Goal: Task Accomplishment & Management: Manage account settings

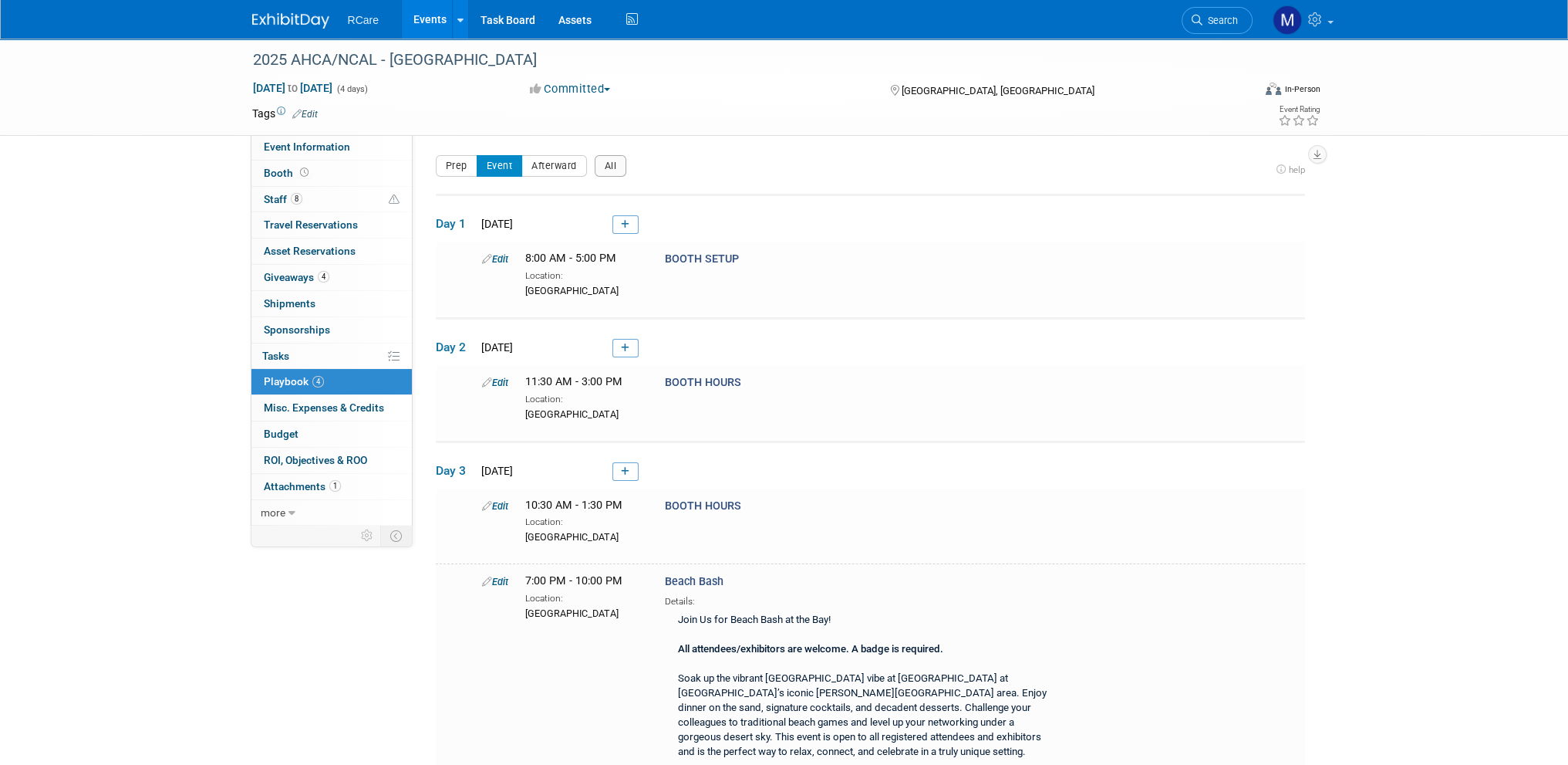
click at [449, 15] on link "Events" at bounding box center [430, 19] width 56 height 39
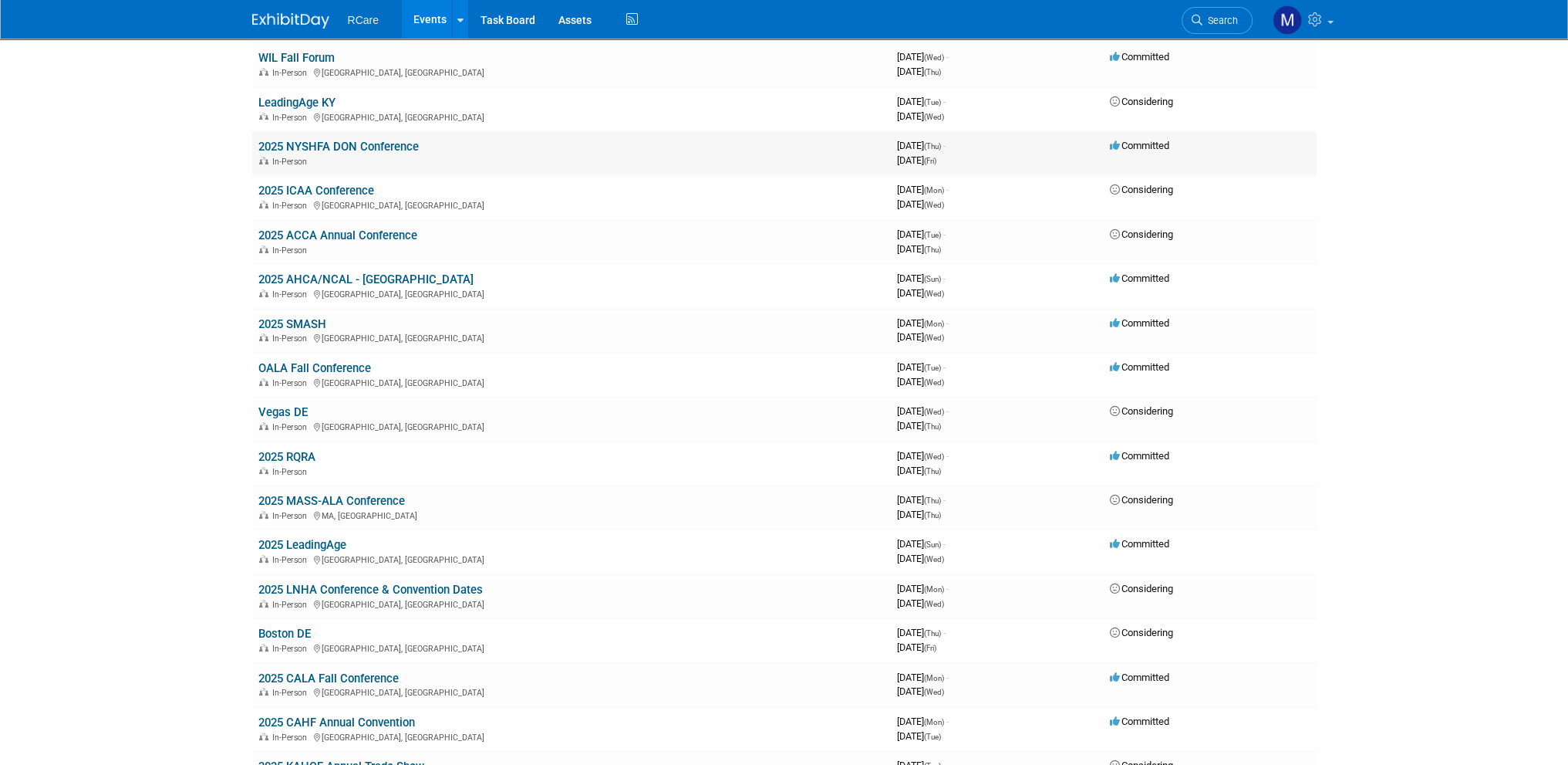
scroll to position [309, 0]
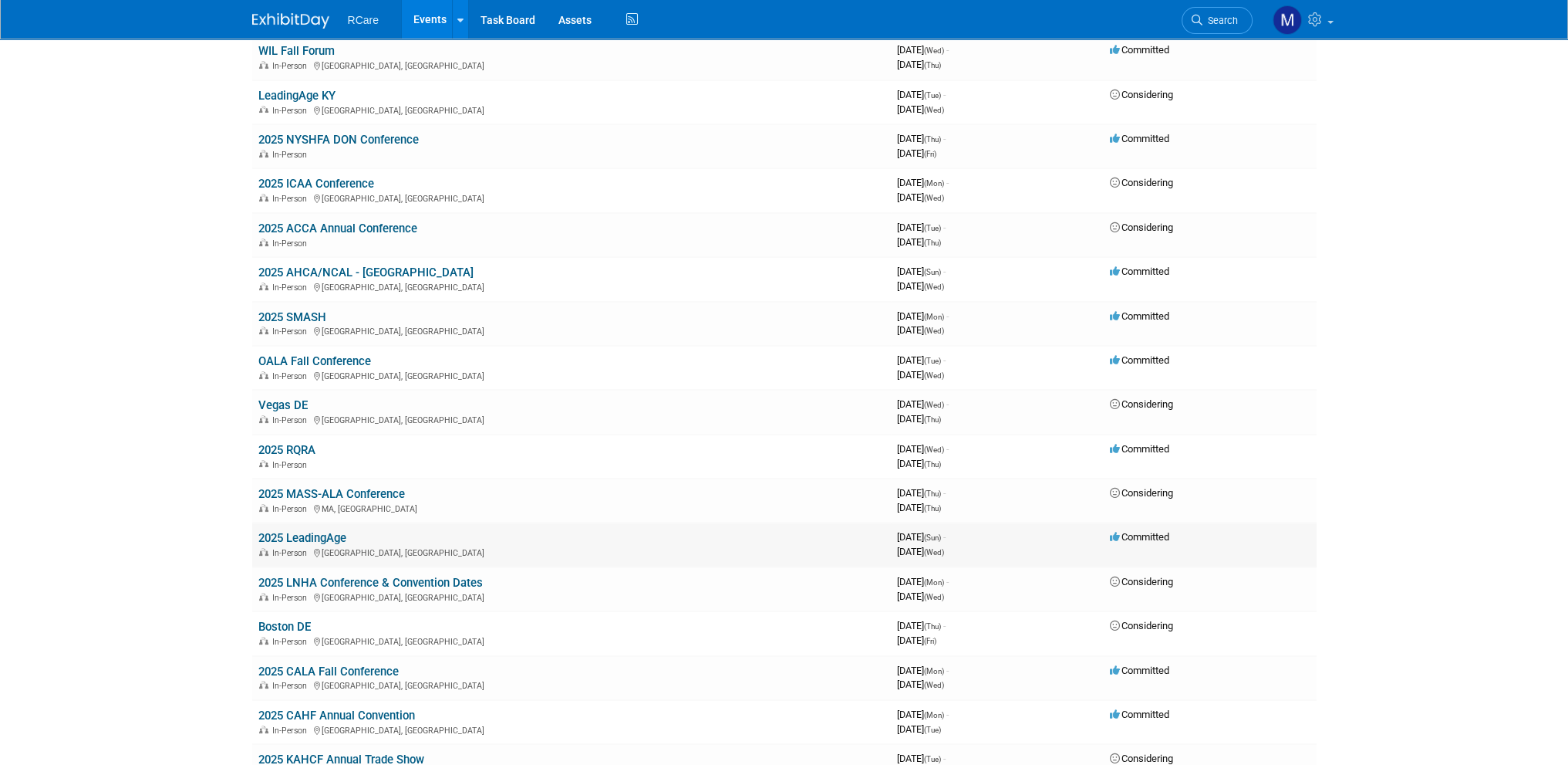
click at [316, 531] on link "2025 LeadingAge" at bounding box center [303, 538] width 88 height 14
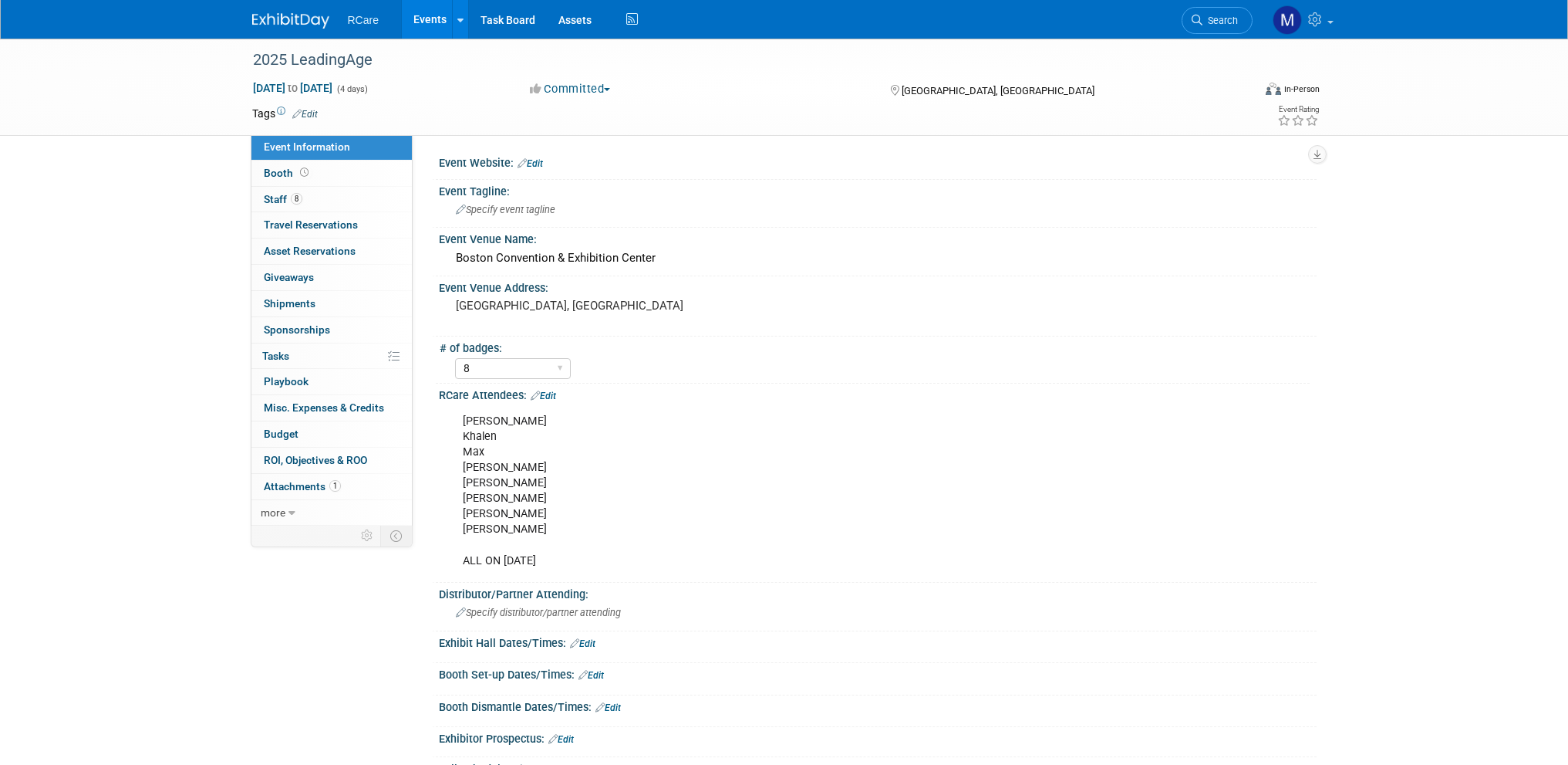
select select "8"
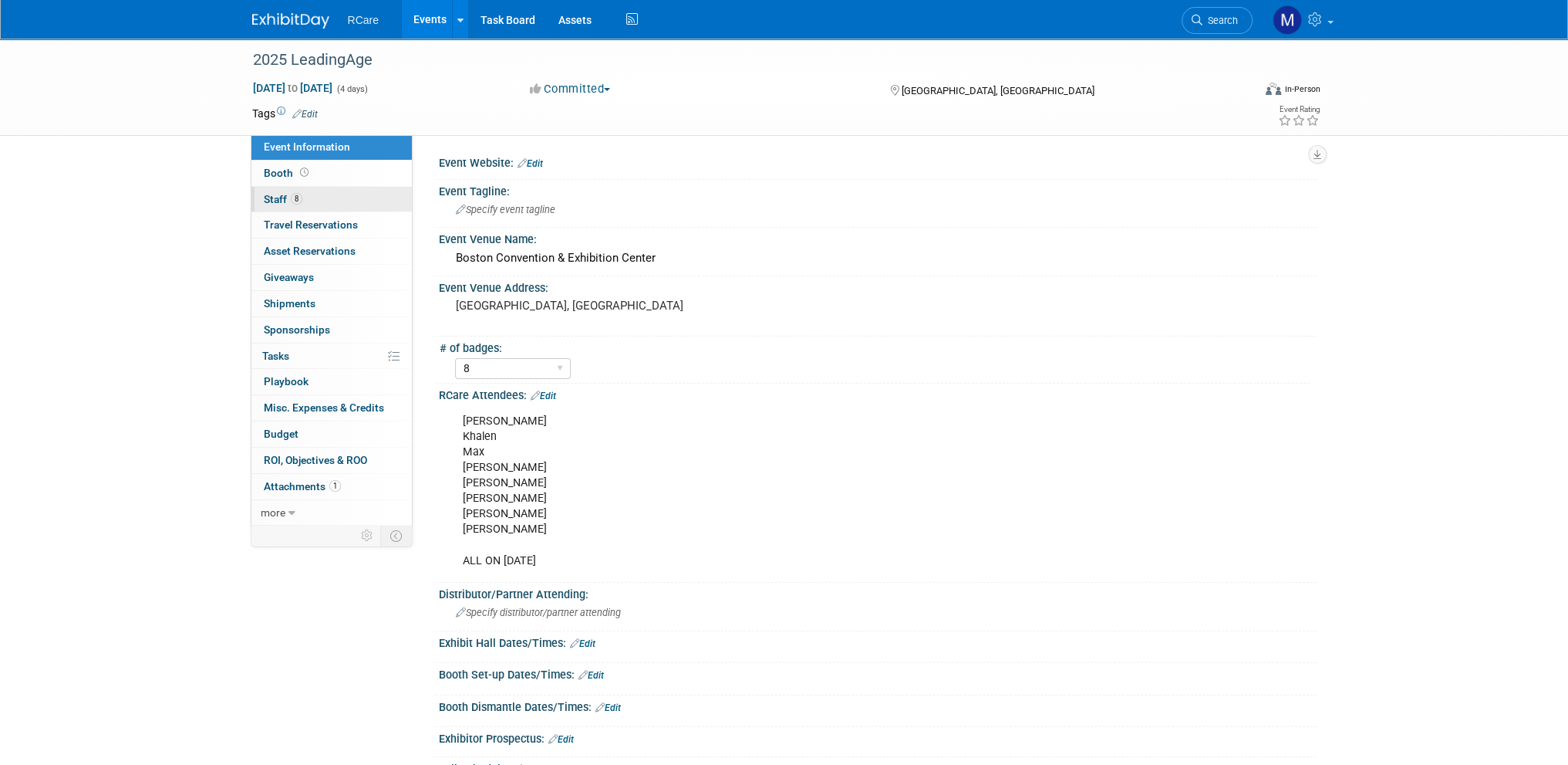
click at [289, 194] on span "Staff 8" at bounding box center [283, 199] width 39 height 12
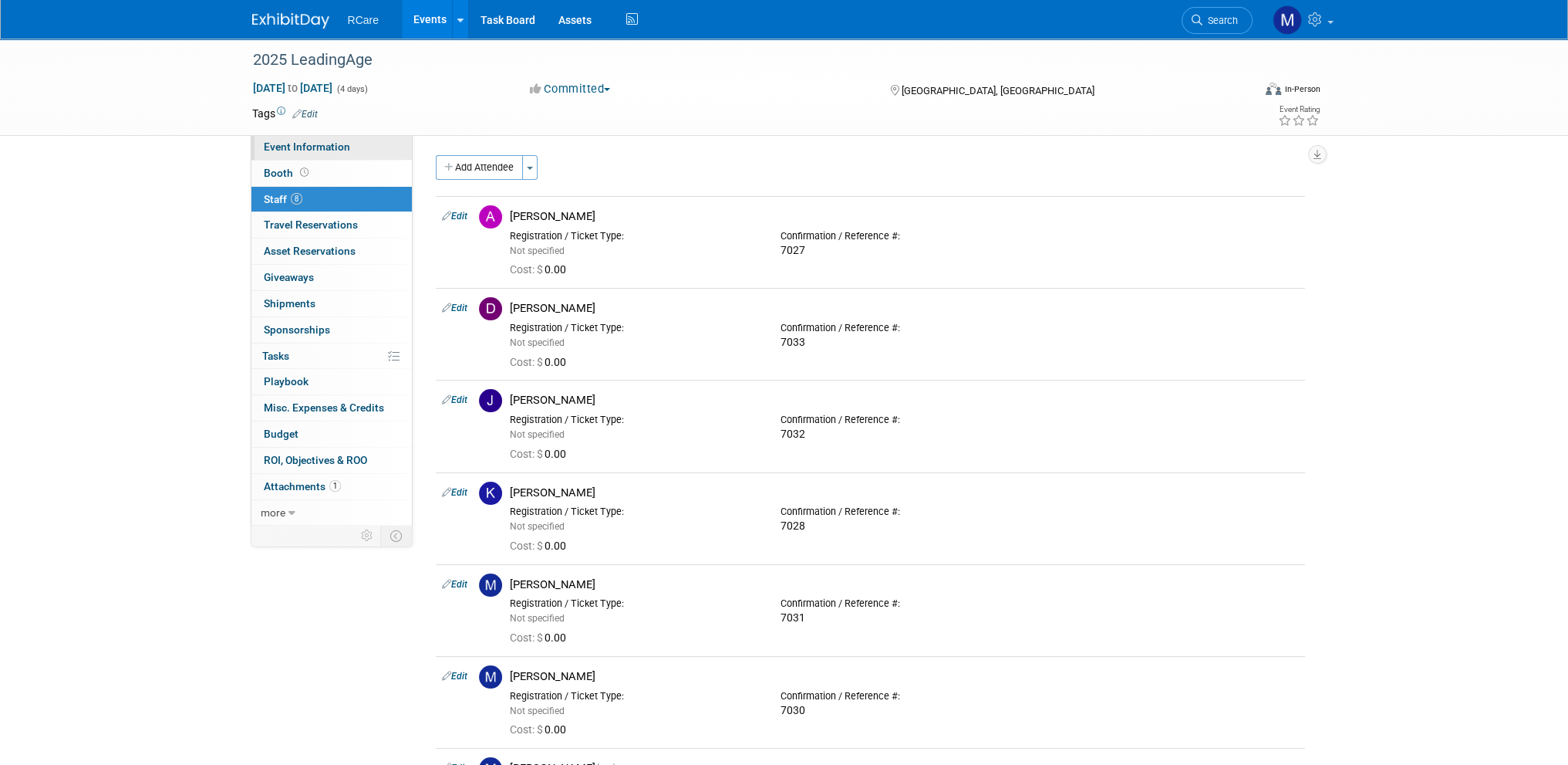
click at [331, 149] on span "Event Information" at bounding box center [307, 147] width 86 height 12
select select "8"
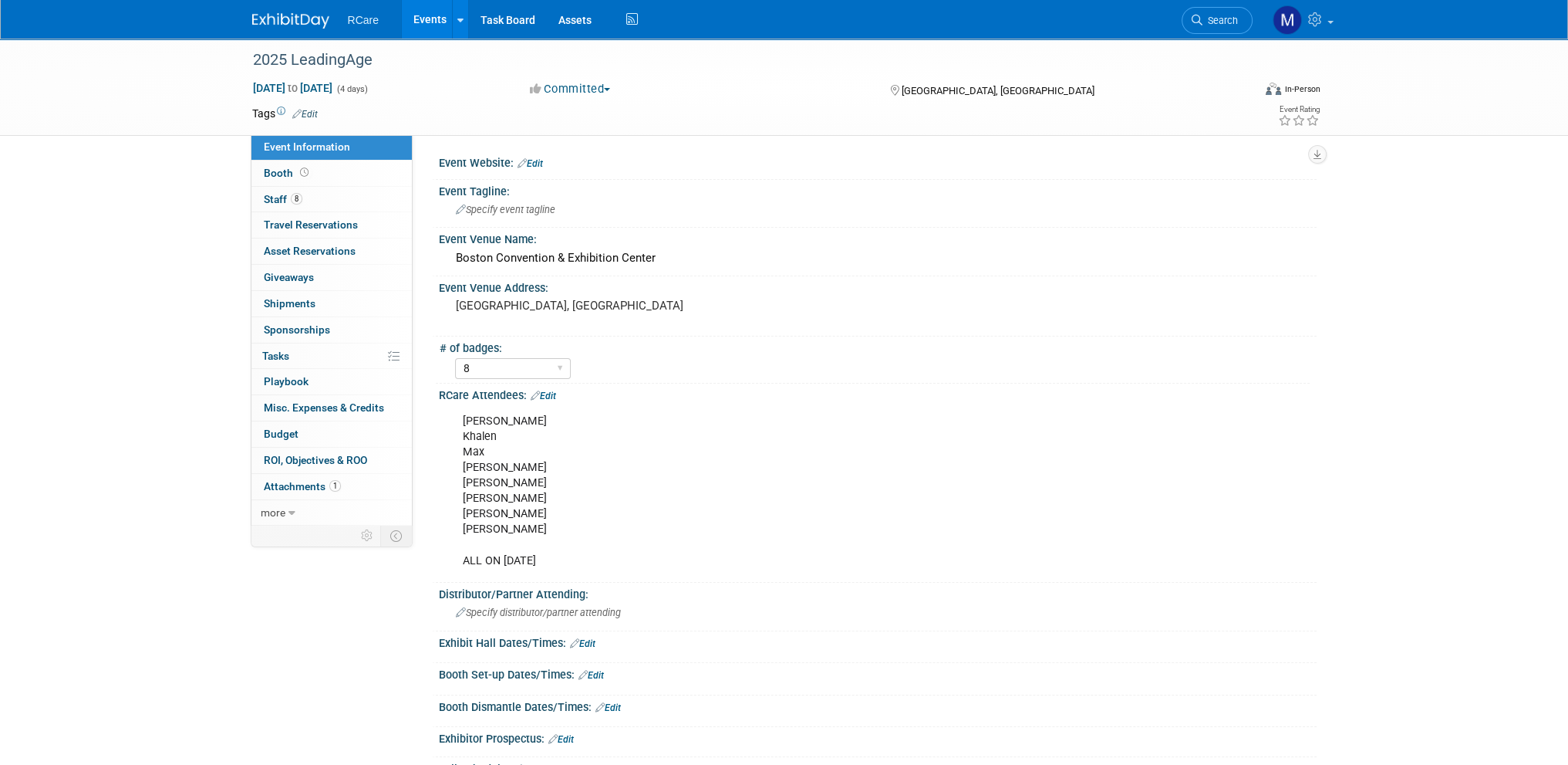
click at [535, 161] on link "Edit" at bounding box center [530, 164] width 26 height 11
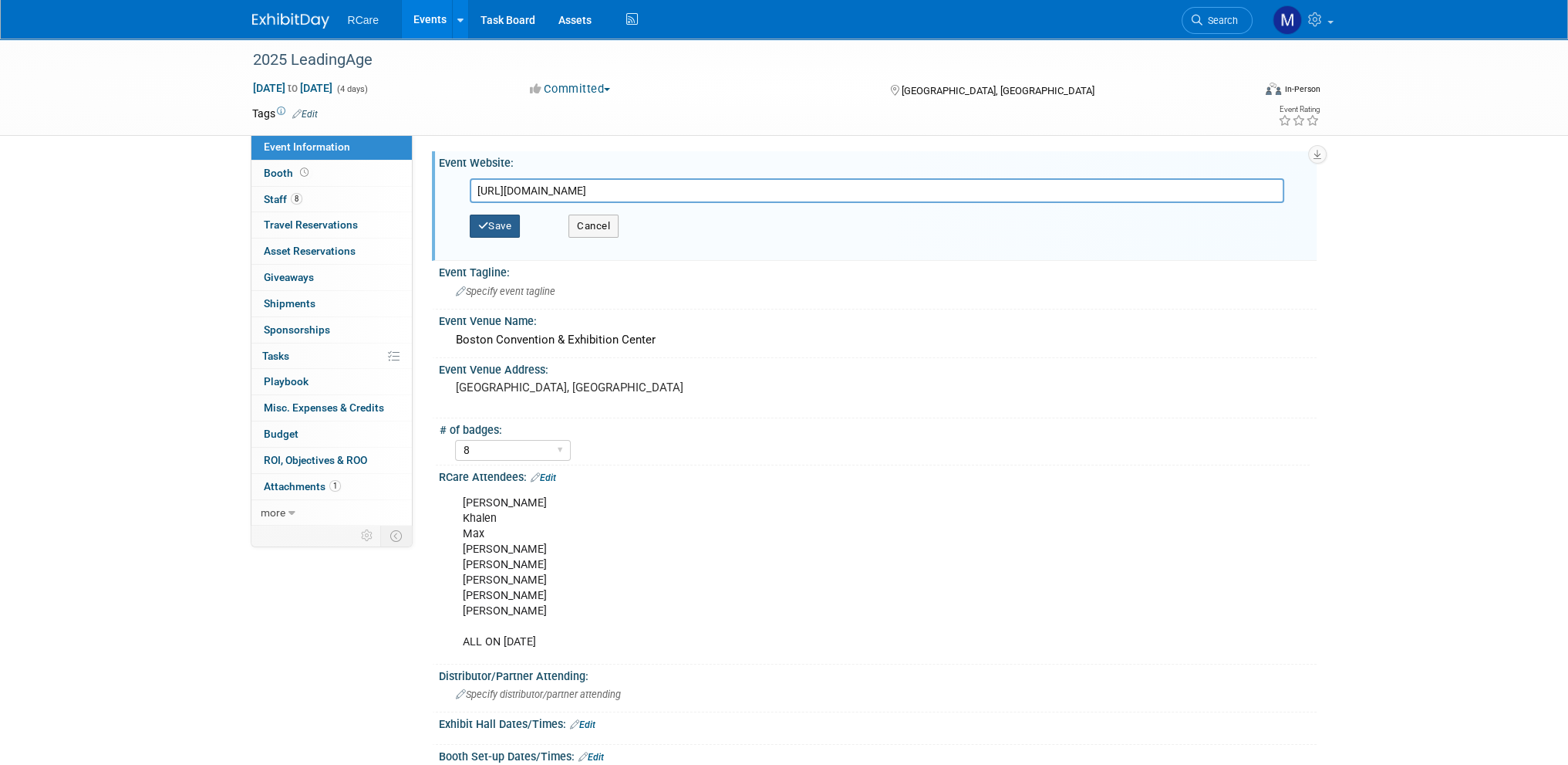
type input "[URL][DOMAIN_NAME]"
click at [516, 228] on button "Save" at bounding box center [495, 226] width 51 height 23
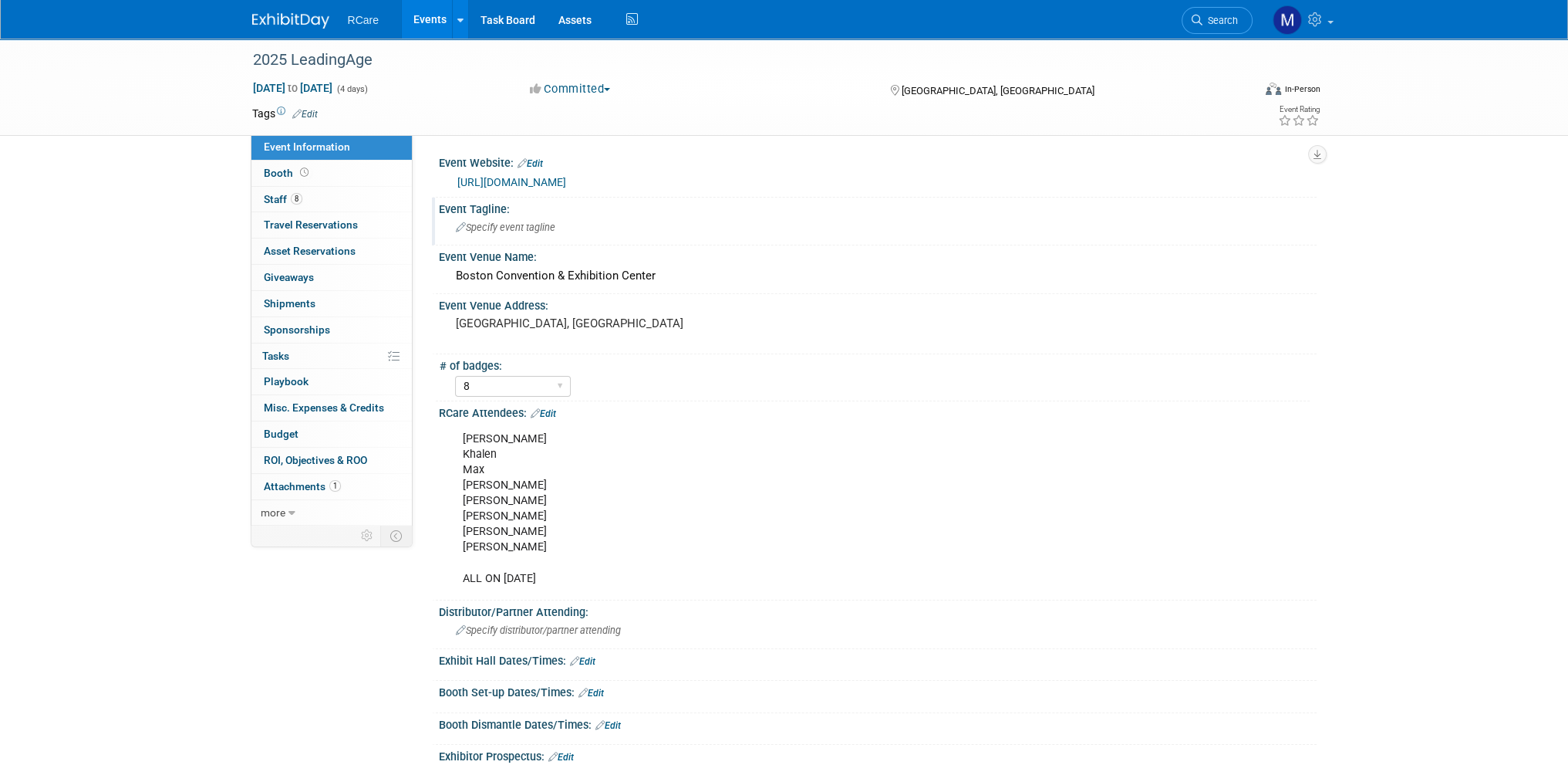
click at [534, 230] on span "Specify event tagline" at bounding box center [505, 227] width 99 height 11
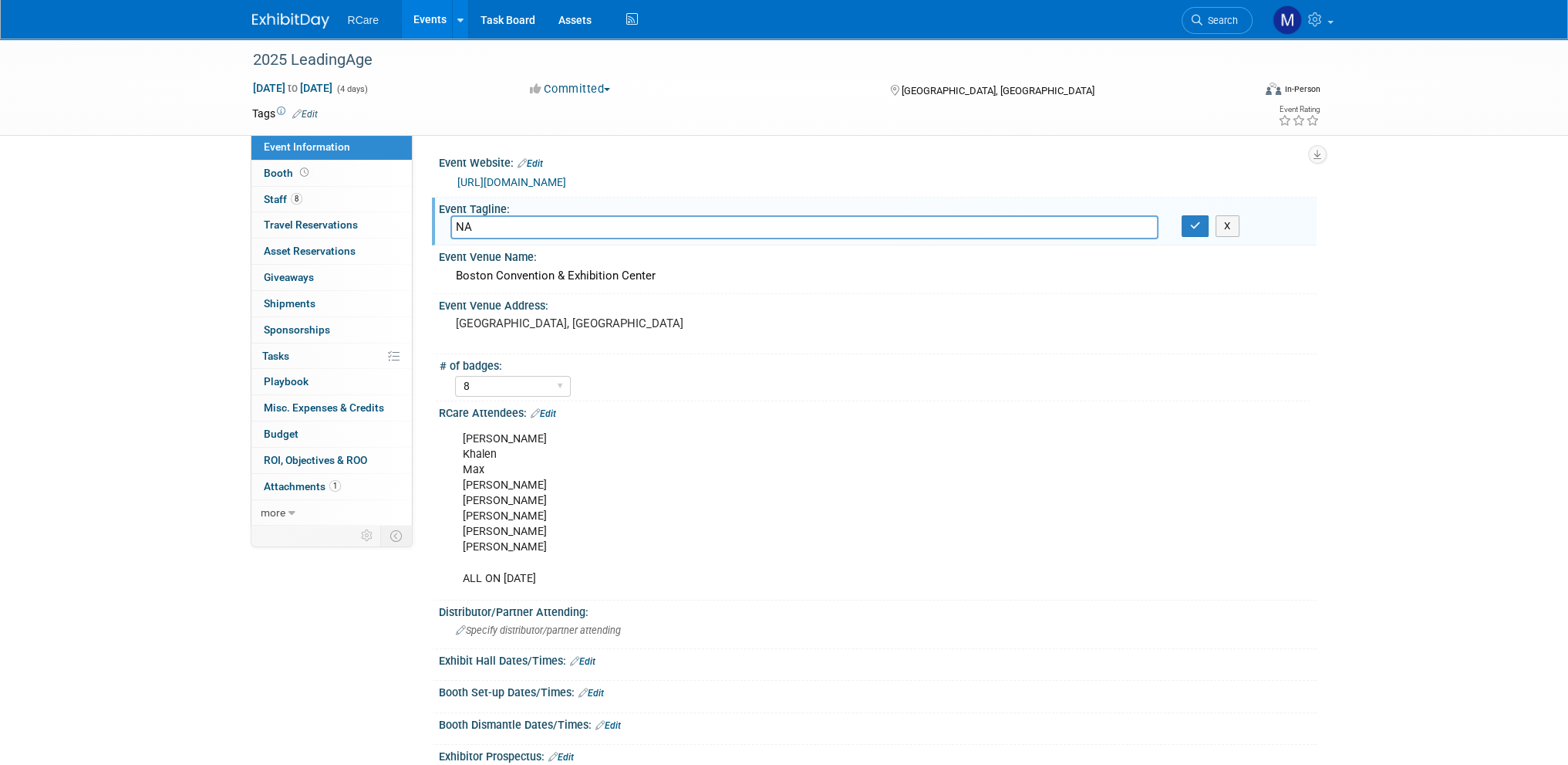
type input "NA"
click at [783, 435] on div "[PERSON_NAME] [PERSON_NAME] [PERSON_NAME] [PERSON_NAME] [PERSON_NAME] Ty ALL ON…" at bounding box center [800, 509] width 695 height 171
click at [1191, 227] on icon "button" at bounding box center [1196, 225] width 11 height 10
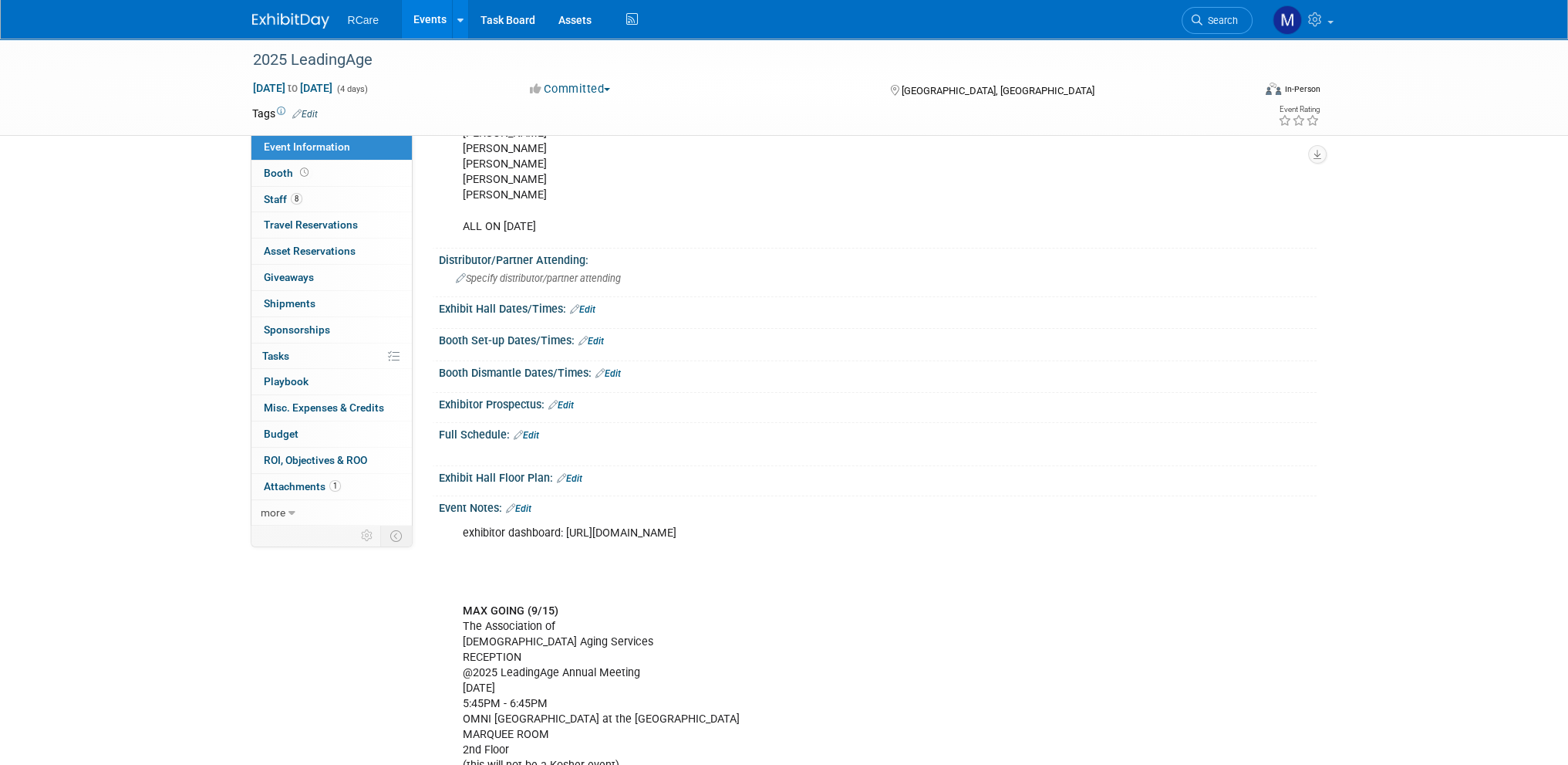
scroll to position [386, 0]
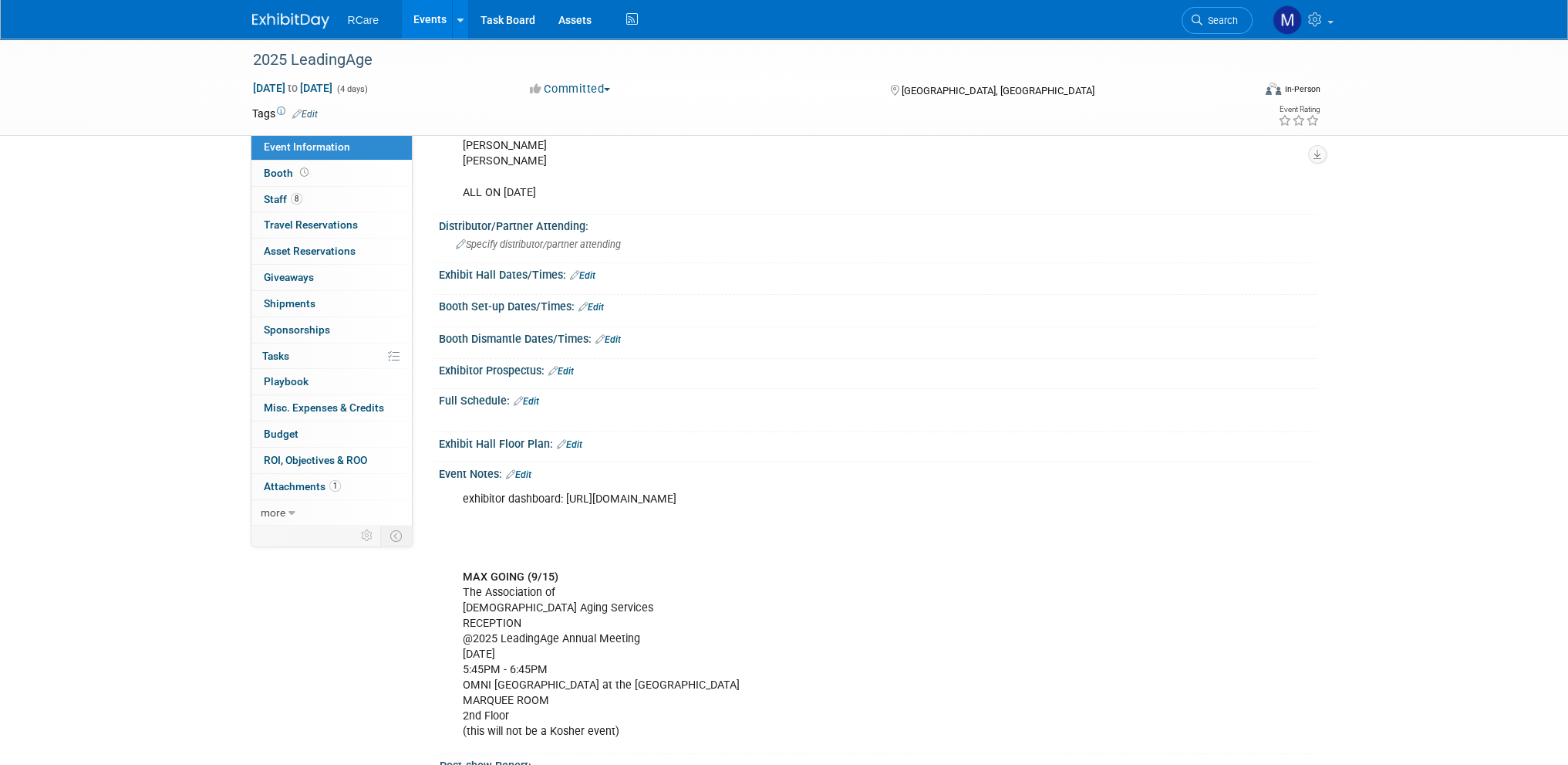
click at [602, 304] on link "Edit" at bounding box center [590, 307] width 26 height 11
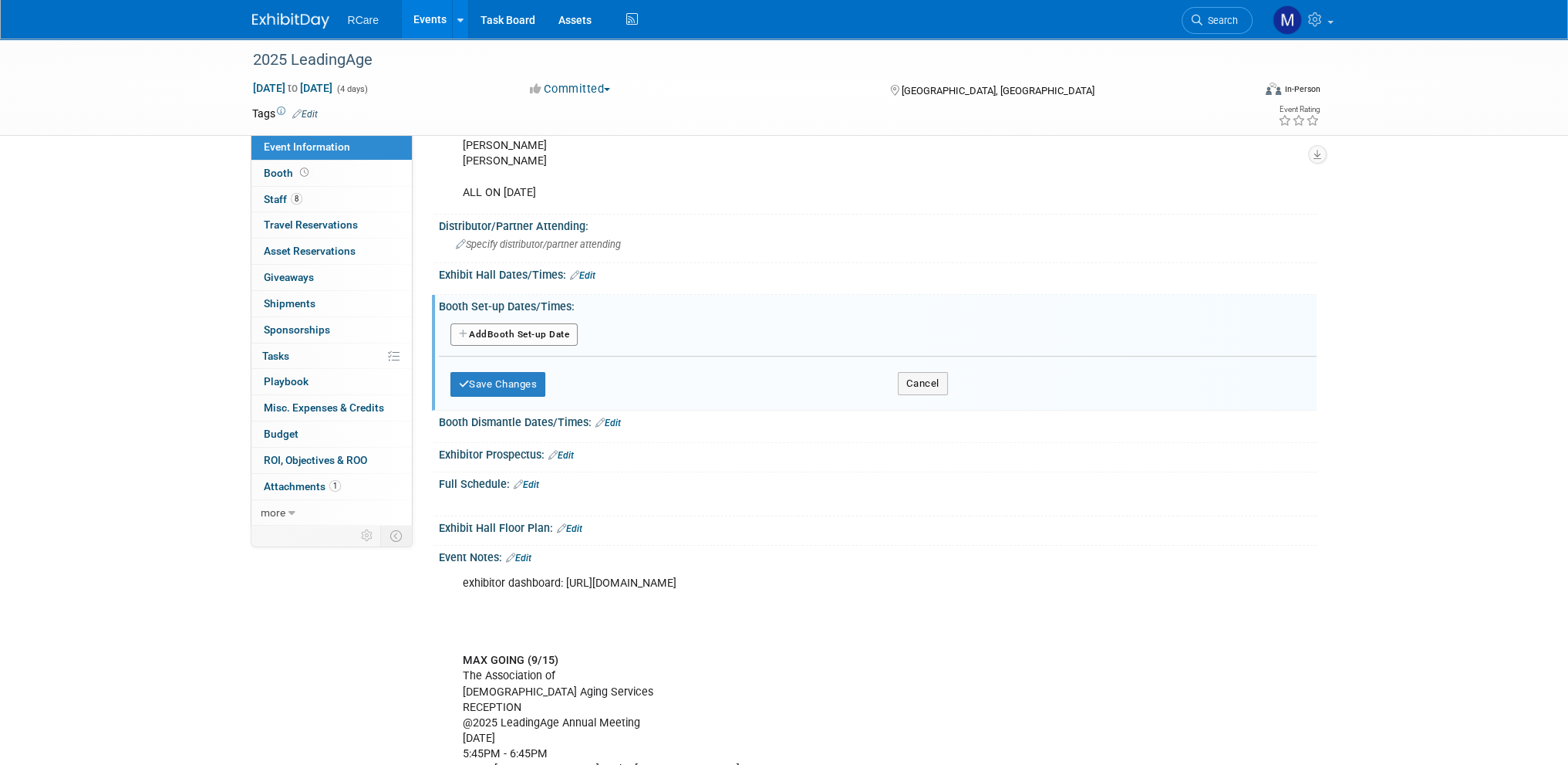
click at [543, 343] on div "Add Another Booth Set-up Date" at bounding box center [878, 335] width 878 height 29
click at [546, 335] on button "Add Another Booth Set-up Date" at bounding box center [515, 335] width 128 height 23
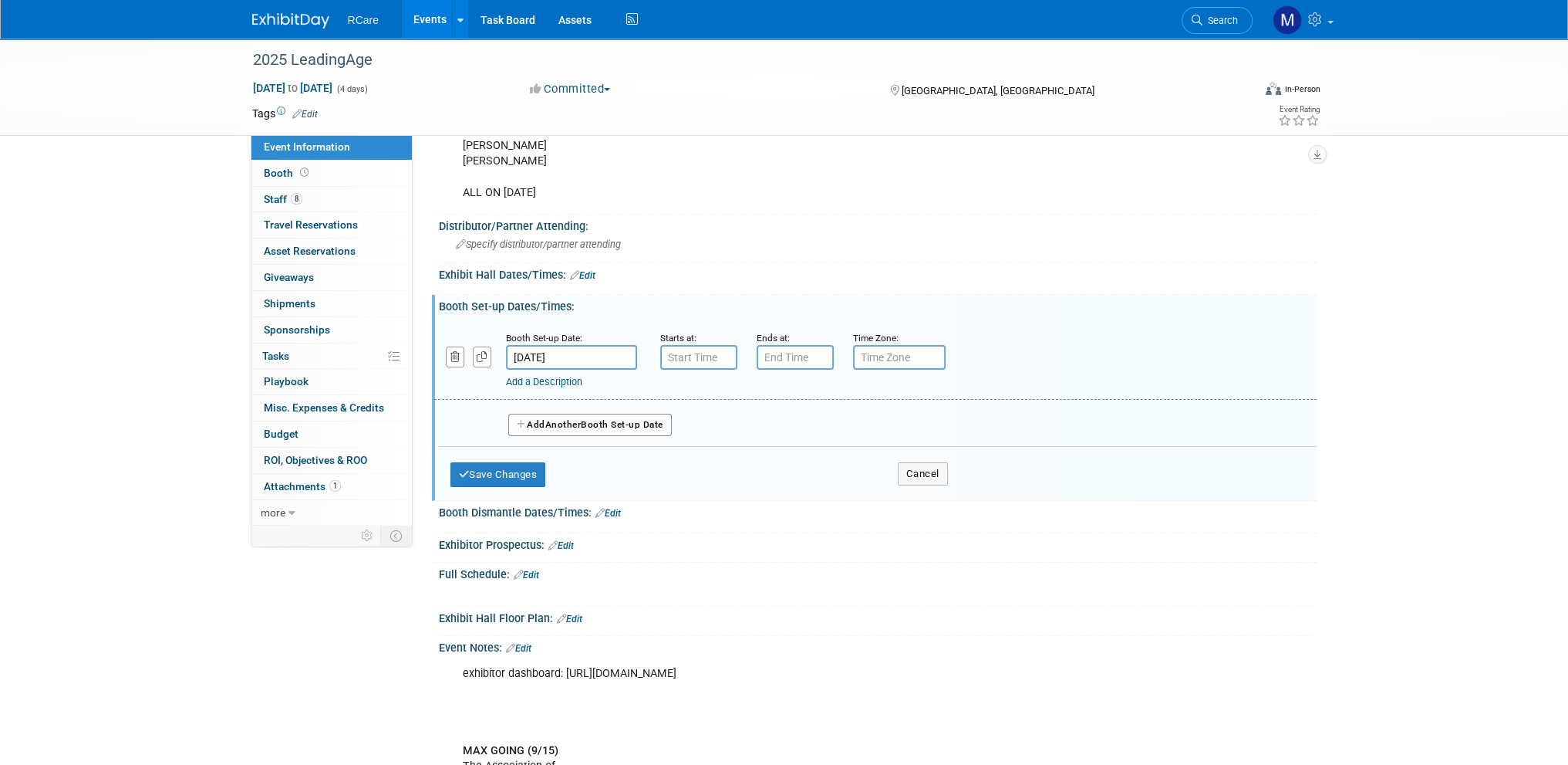
click at [604, 349] on input "[DATE]" at bounding box center [571, 357] width 131 height 25
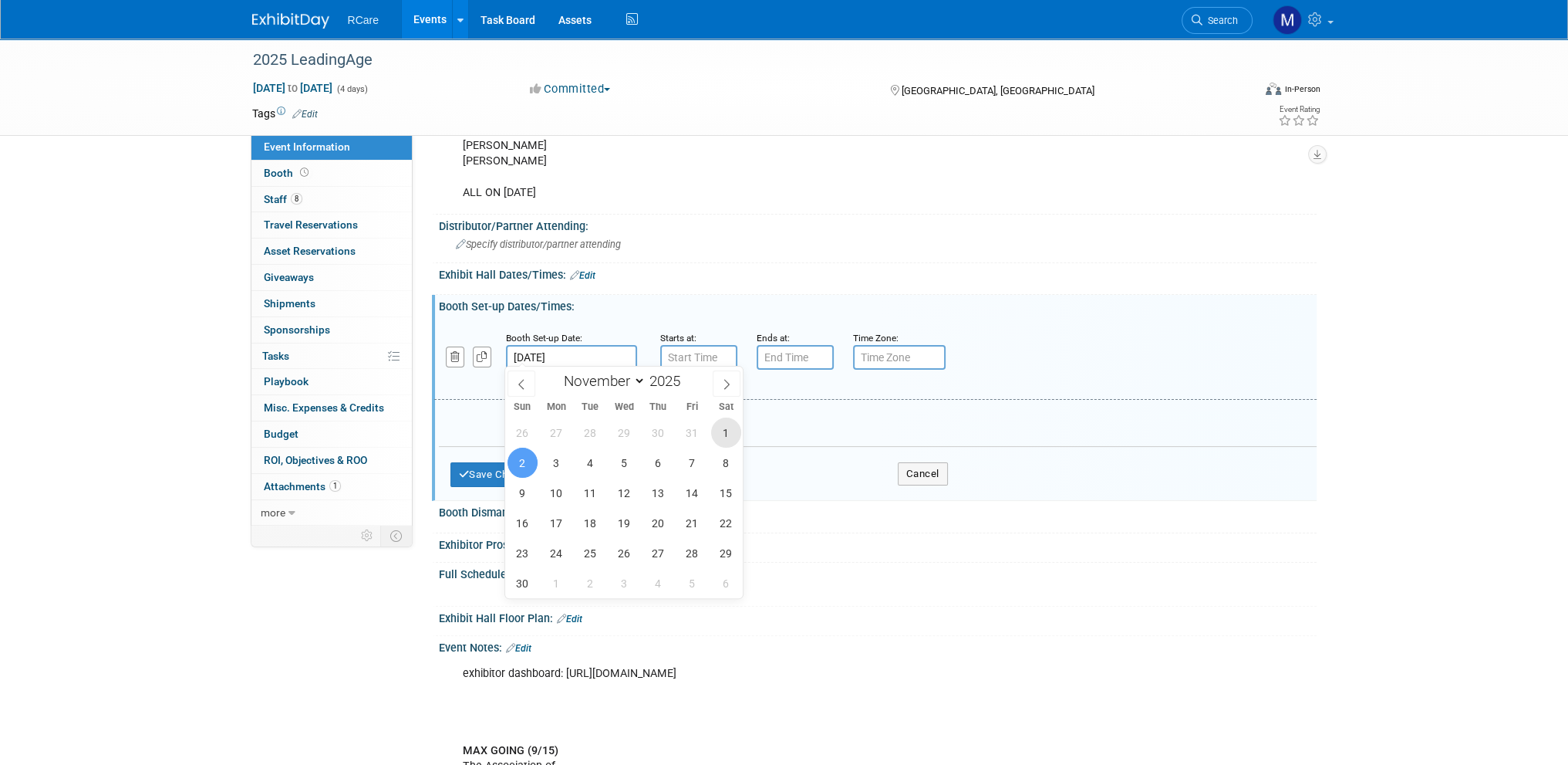
click at [727, 431] on span "1" at bounding box center [726, 432] width 30 height 30
type input "[DATE]"
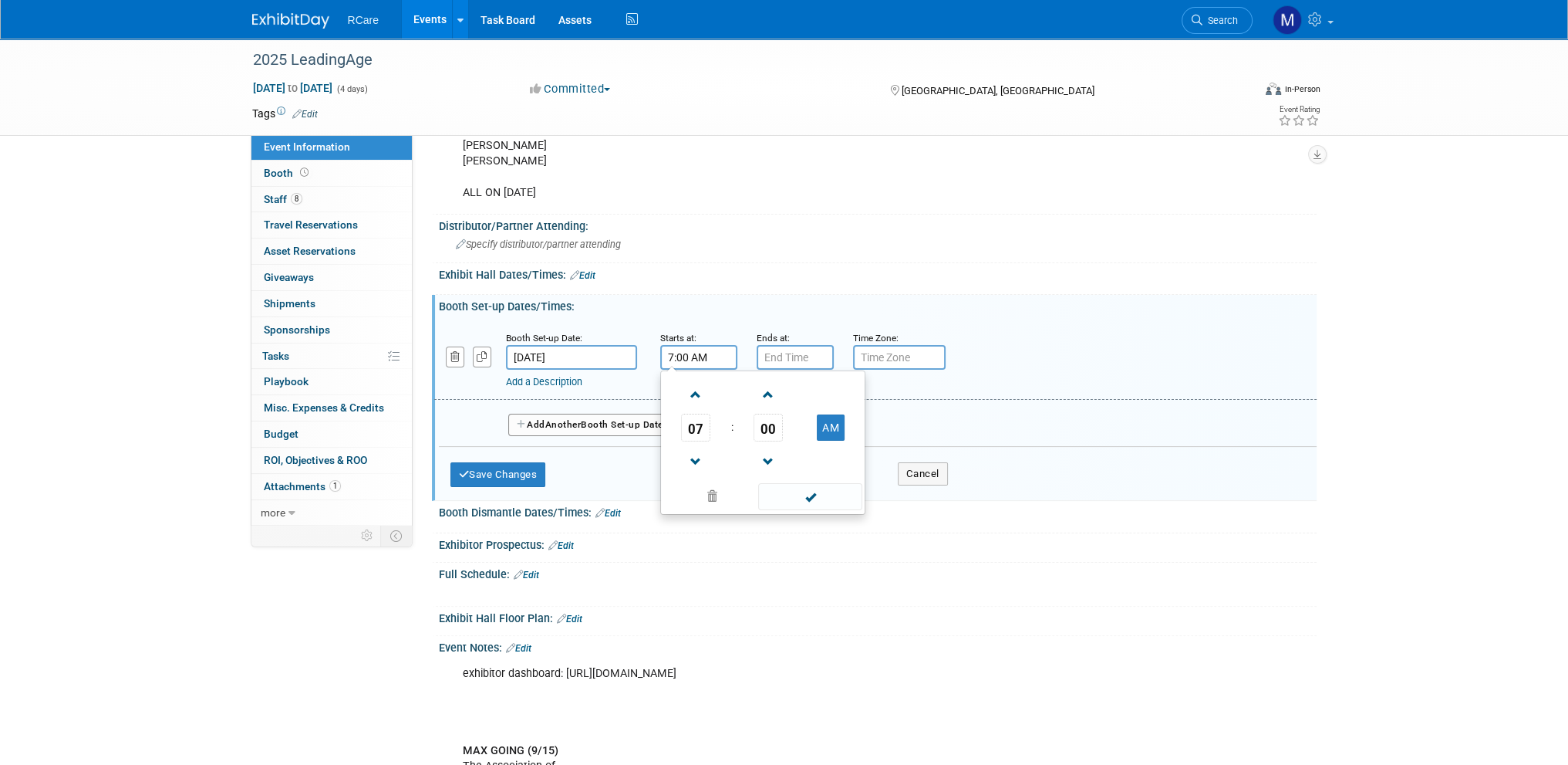
click at [688, 359] on input "7:00 AM" at bounding box center [699, 357] width 77 height 25
click at [698, 421] on span "07" at bounding box center [695, 428] width 29 height 28
click at [694, 463] on td "08" at bounding box center [689, 478] width 49 height 41
type input "8:00 AM"
click at [773, 345] on input "7:00 PM" at bounding box center [795, 357] width 77 height 25
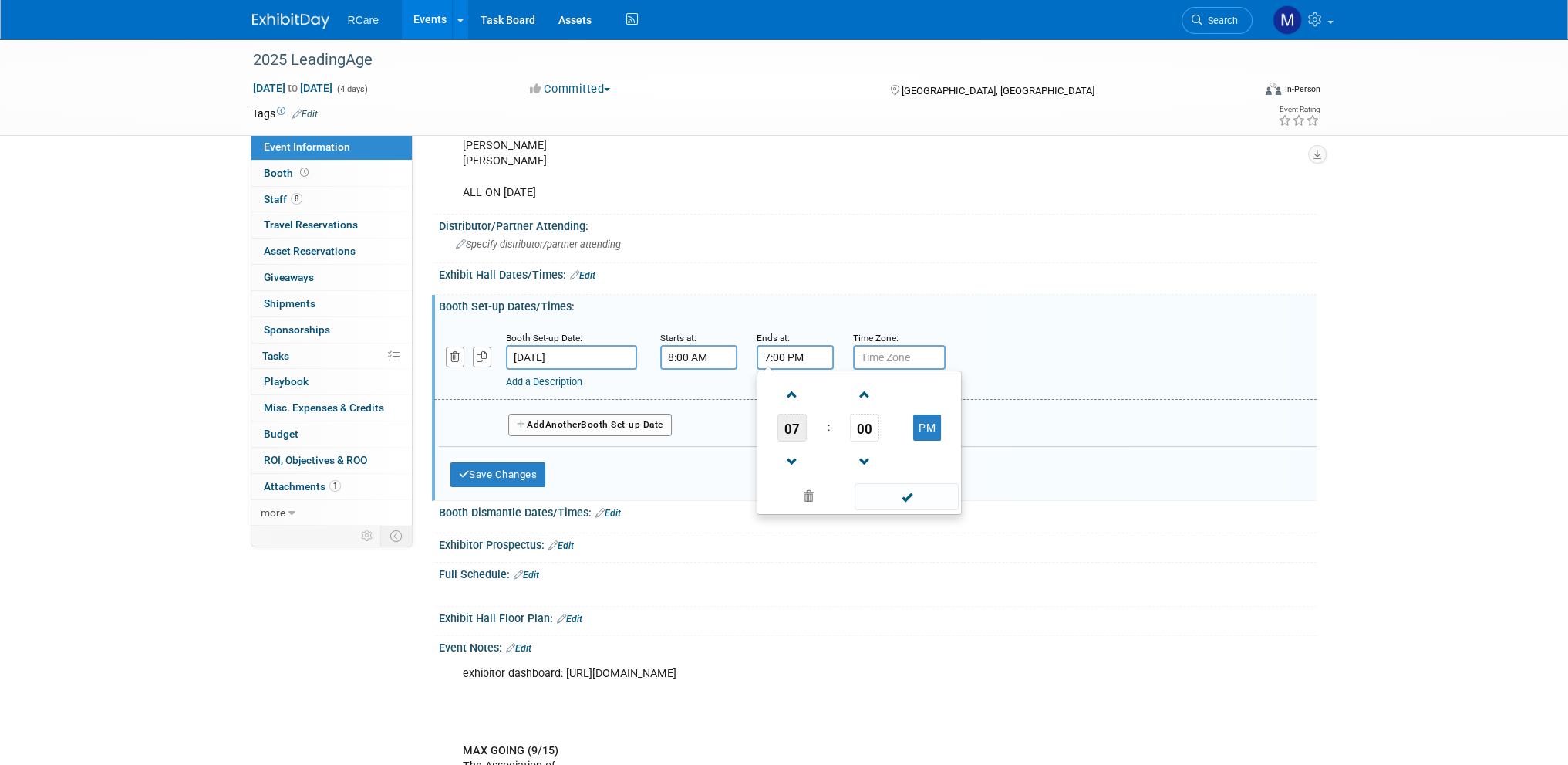
click at [785, 429] on span "07" at bounding box center [792, 428] width 29 height 28
click at [820, 429] on td "05" at bounding box center [834, 436] width 49 height 41
type input "5:00 PM"
click at [874, 512] on div "Booth Dismantle Dates/Times: Edit" at bounding box center [878, 511] width 878 height 20
click at [571, 429] on button "Add Another Booth Set-up Date" at bounding box center [590, 425] width 164 height 23
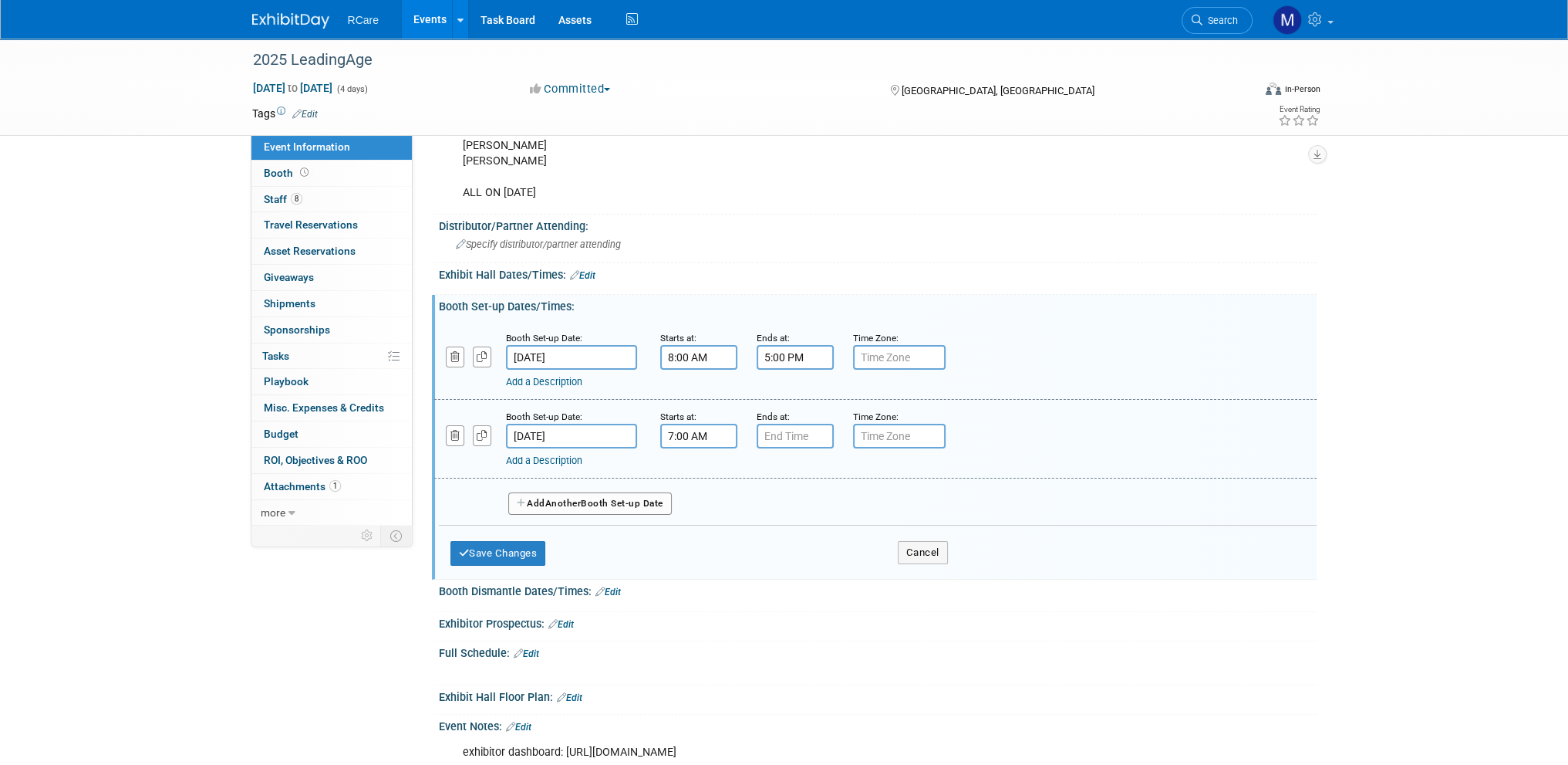
click at [685, 436] on input "7:00 AM" at bounding box center [699, 436] width 77 height 25
click at [697, 495] on span "07" at bounding box center [695, 506] width 29 height 28
click at [697, 540] on td "08" at bounding box center [689, 556] width 49 height 41
type input "8:00 AM"
click at [780, 435] on input "7:00 PM" at bounding box center [795, 436] width 77 height 25
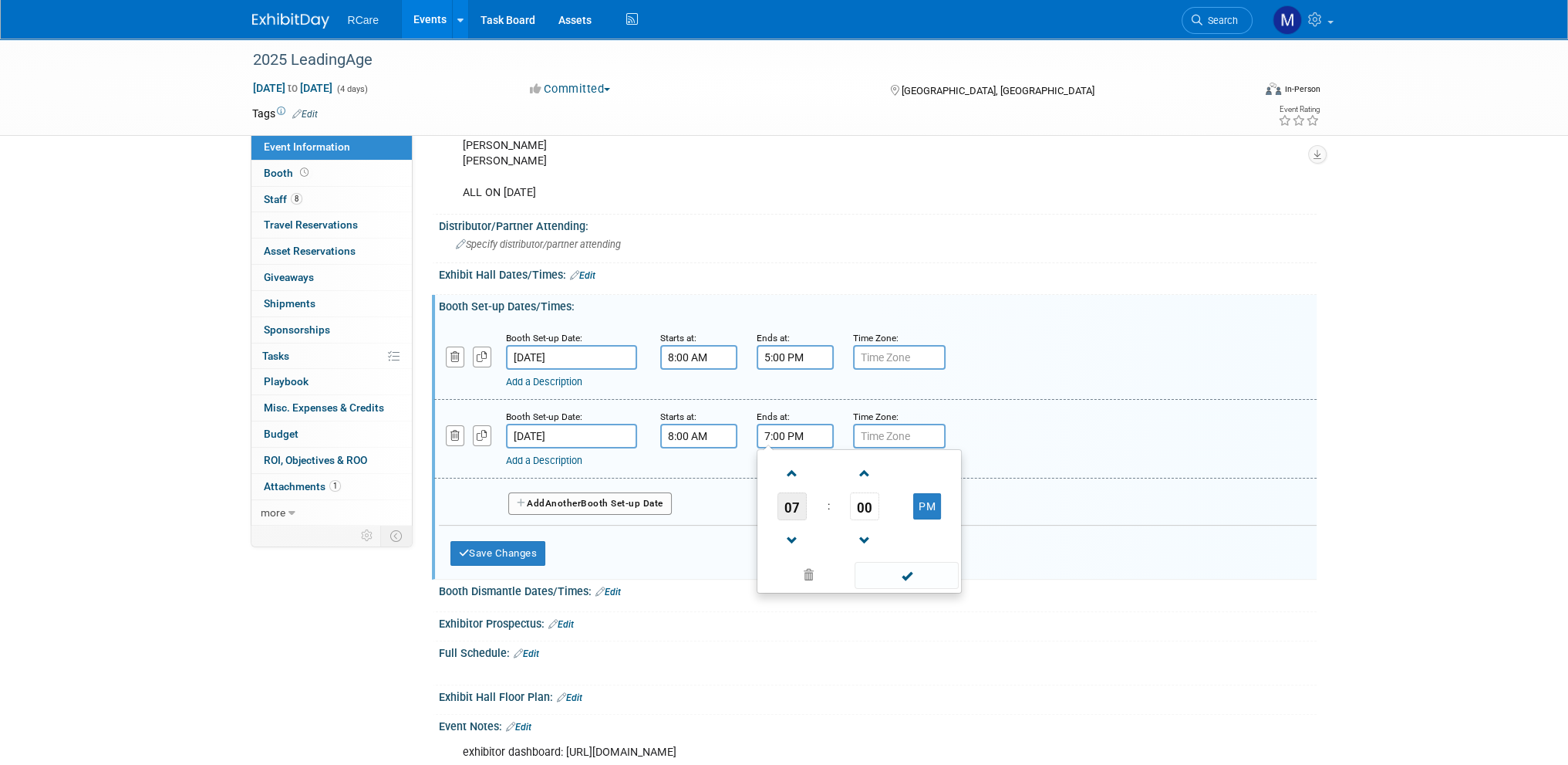
click at [784, 493] on span "07" at bounding box center [792, 506] width 29 height 28
click at [821, 501] on td "05" at bounding box center [834, 515] width 49 height 41
type input "5:00 PM"
click at [912, 571] on span at bounding box center [906, 575] width 104 height 27
click at [580, 497] on span "Another" at bounding box center [563, 503] width 36 height 11
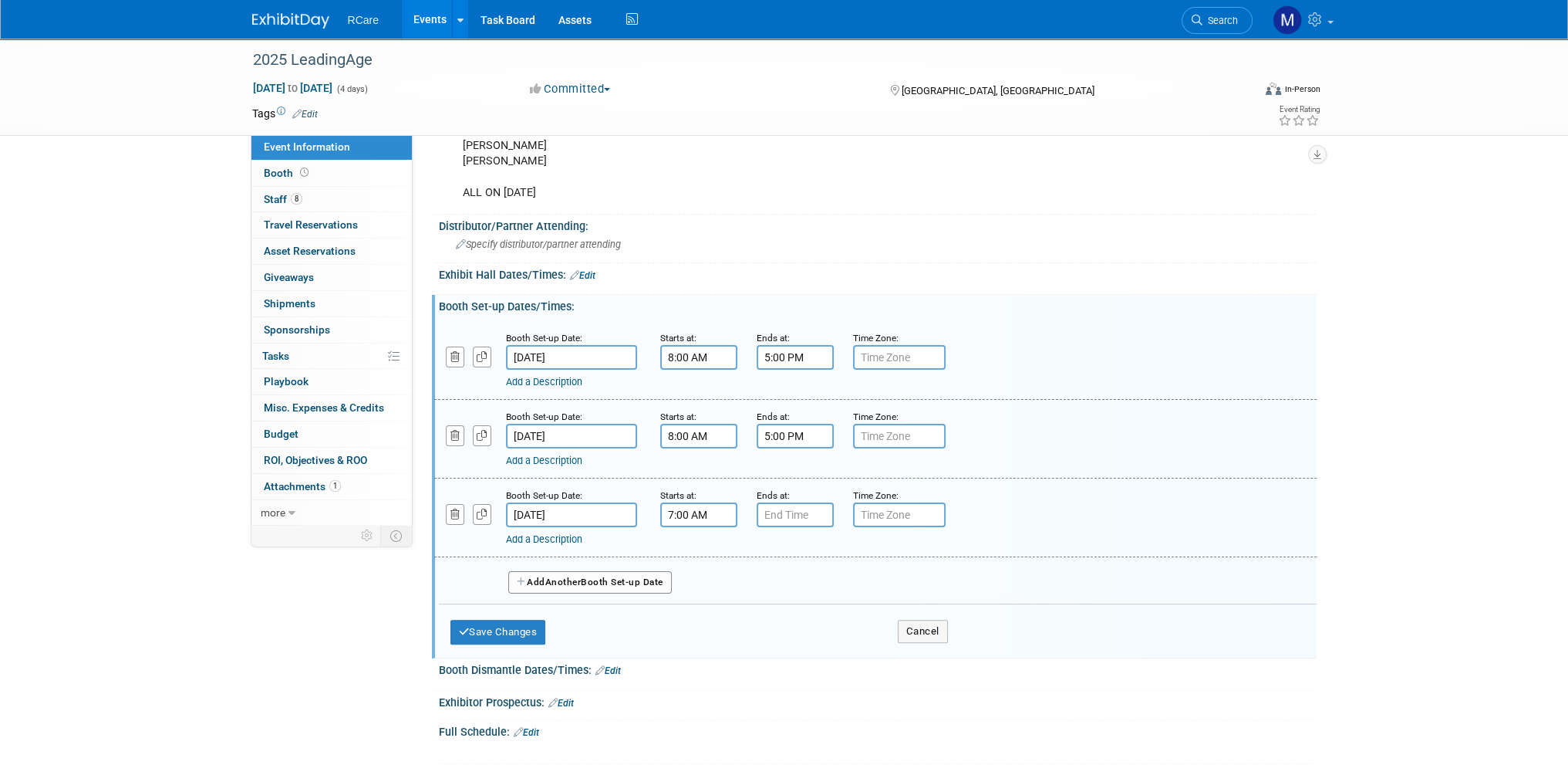
click at [681, 503] on input "7:00 AM" at bounding box center [699, 515] width 77 height 25
click at [703, 572] on span "07" at bounding box center [695, 585] width 29 height 28
click at [696, 629] on td "08" at bounding box center [689, 636] width 49 height 41
type input "8:00 AM"
click at [766, 512] on input "7:00 PM" at bounding box center [795, 515] width 77 height 25
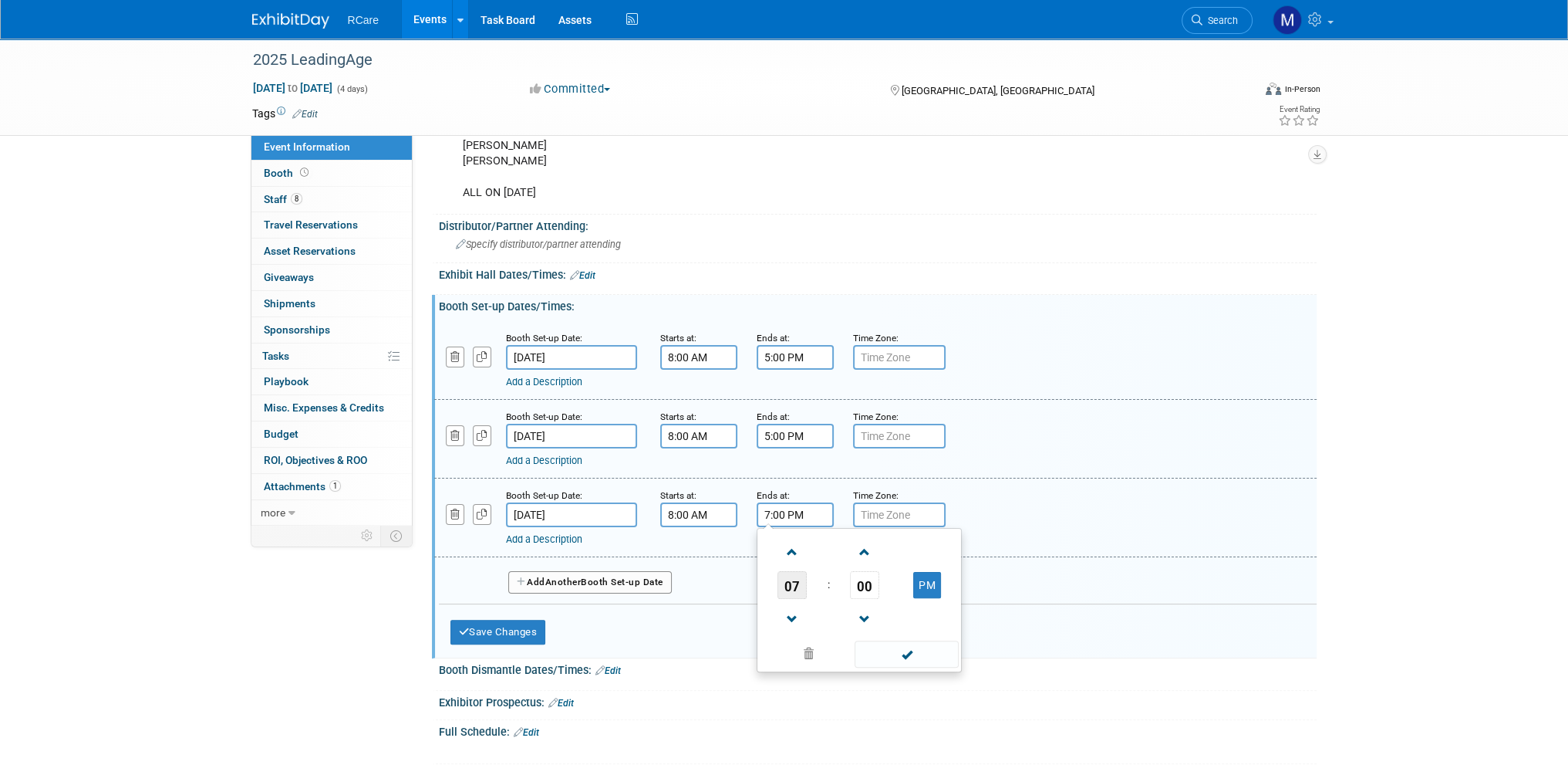
click at [780, 582] on span "07" at bounding box center [792, 585] width 29 height 28
click at [889, 622] on td "10" at bounding box center [884, 636] width 49 height 41
click at [916, 578] on button "PM" at bounding box center [927, 585] width 28 height 26
type input "10:00 AM"
click at [913, 653] on span at bounding box center [906, 654] width 104 height 27
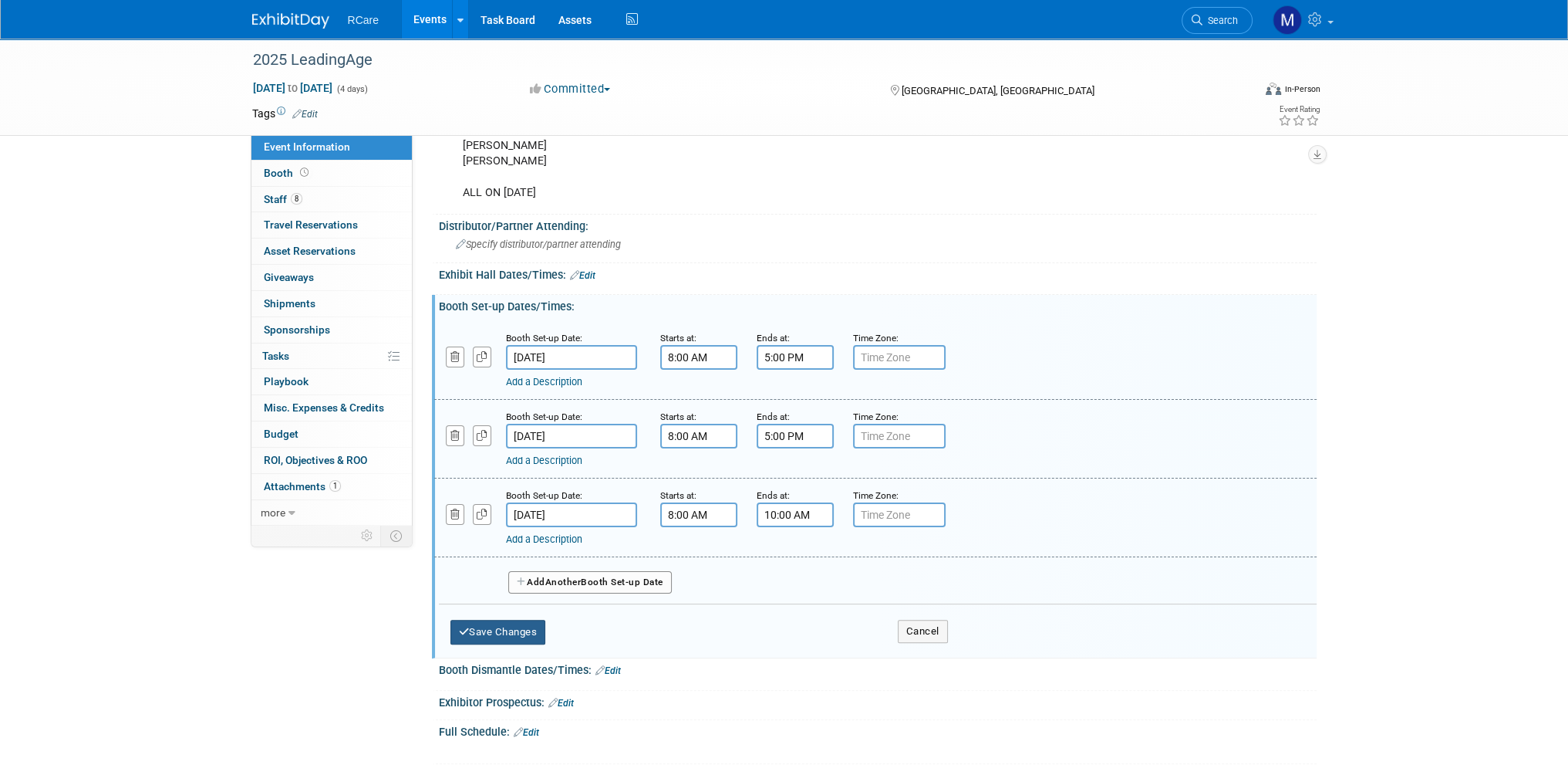
click at [517, 628] on button "Save Changes" at bounding box center [498, 632] width 96 height 25
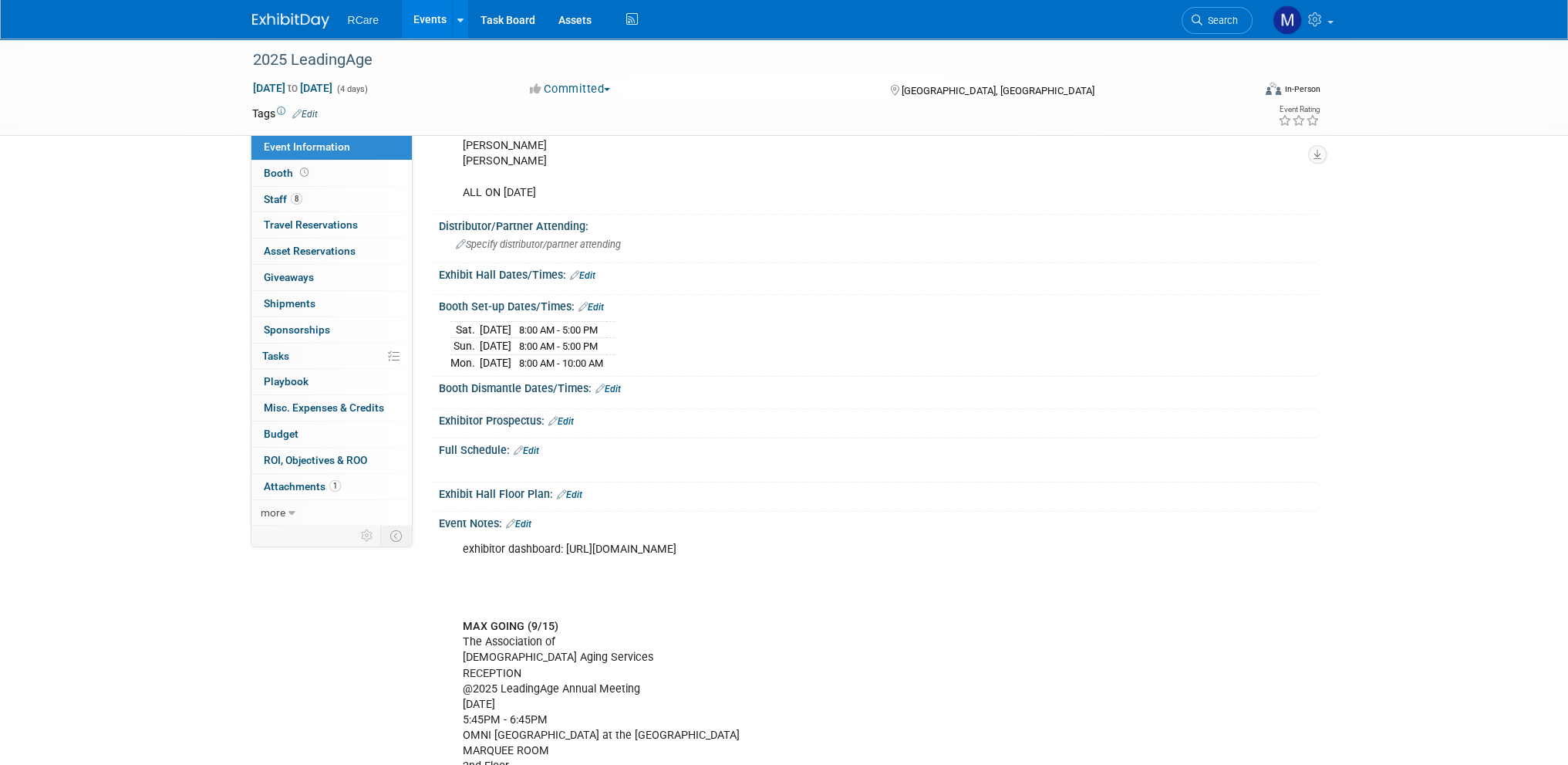
click at [590, 270] on link "Edit" at bounding box center [583, 276] width 26 height 11
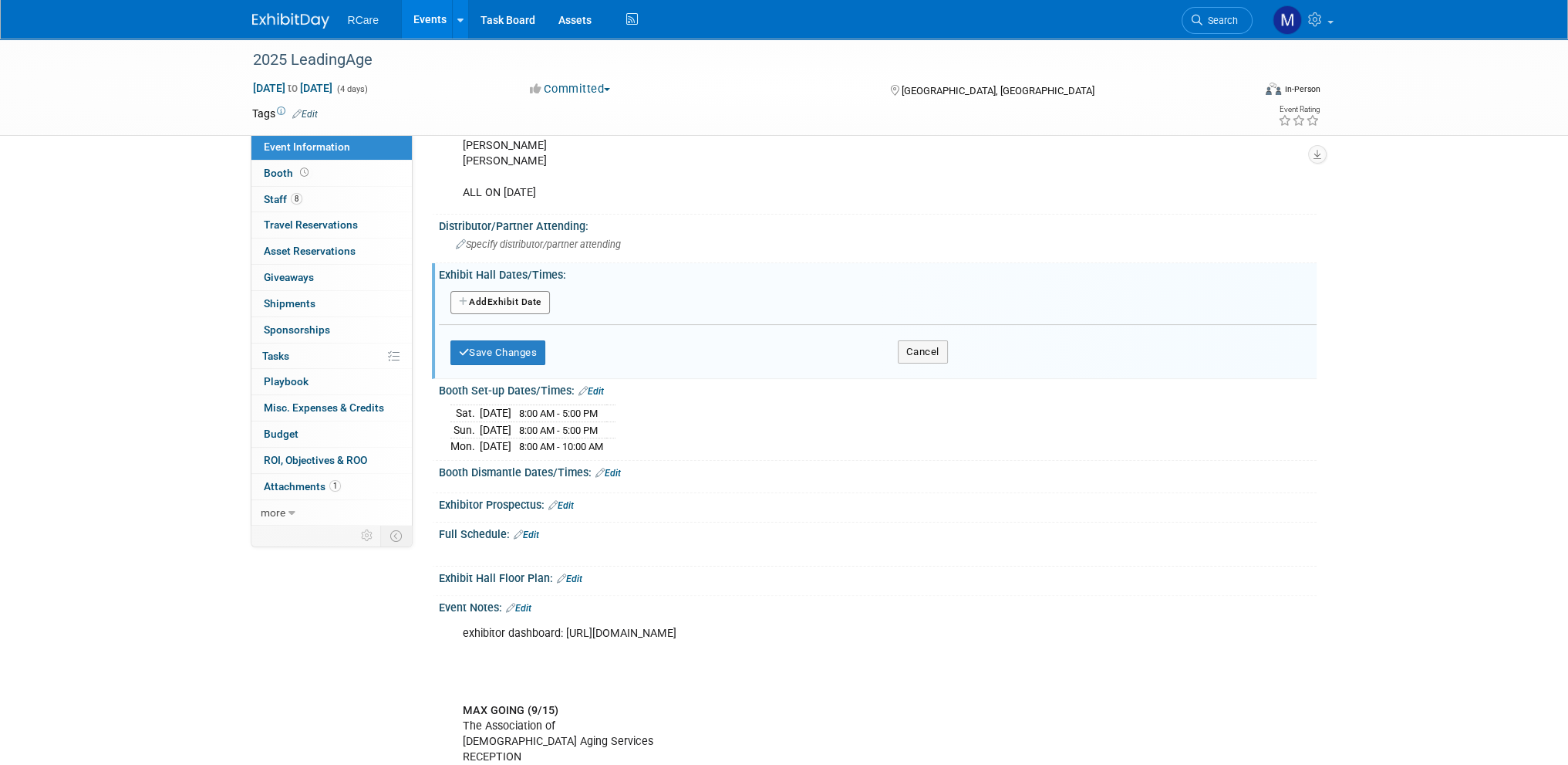
click at [496, 298] on button "Add Another Exhibit Date" at bounding box center [500, 302] width 99 height 23
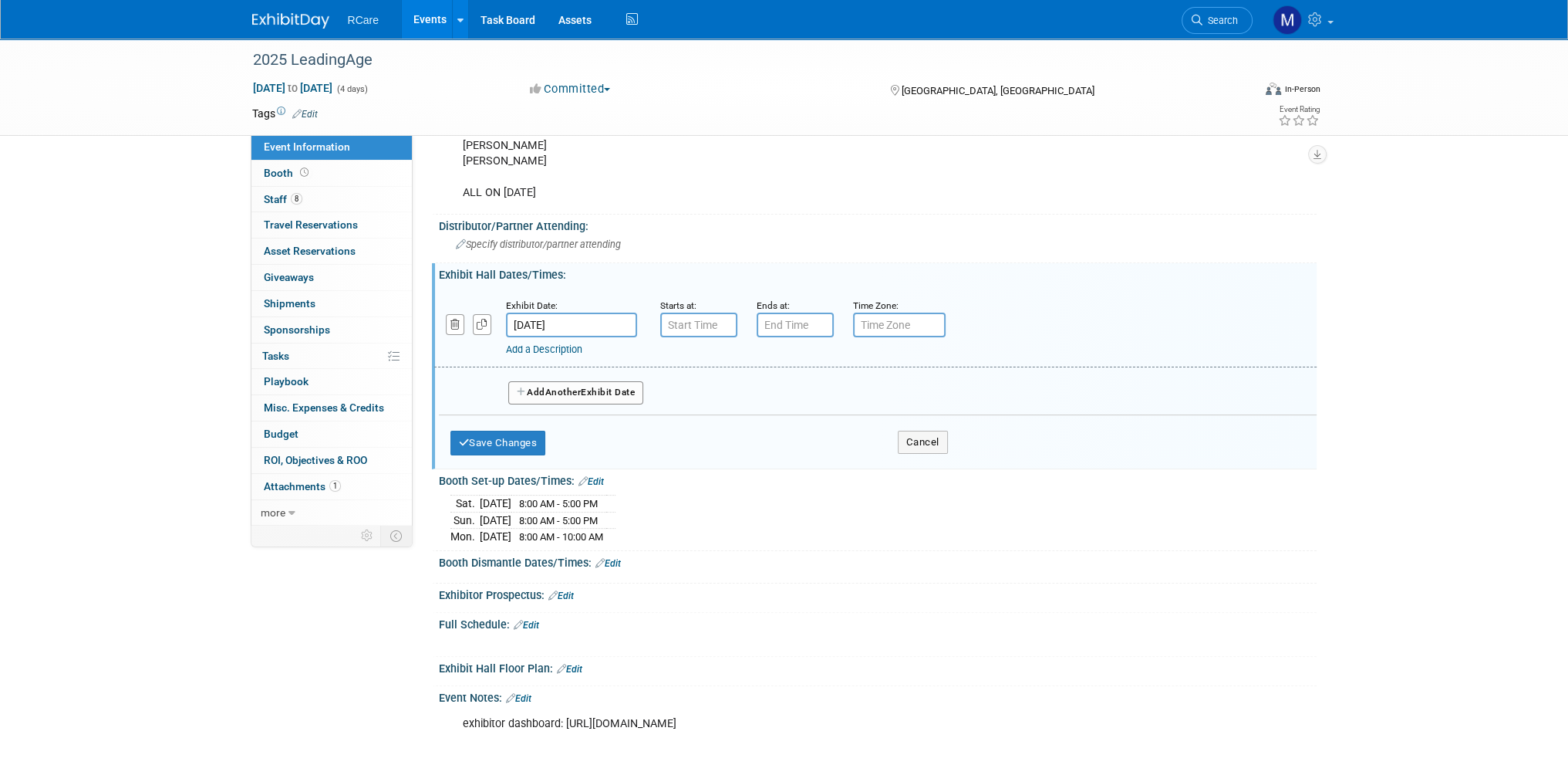
click at [531, 337] on div "Add a Description Description:" at bounding box center [836, 347] width 660 height 19
click at [537, 320] on input "[DATE]" at bounding box center [571, 325] width 131 height 25
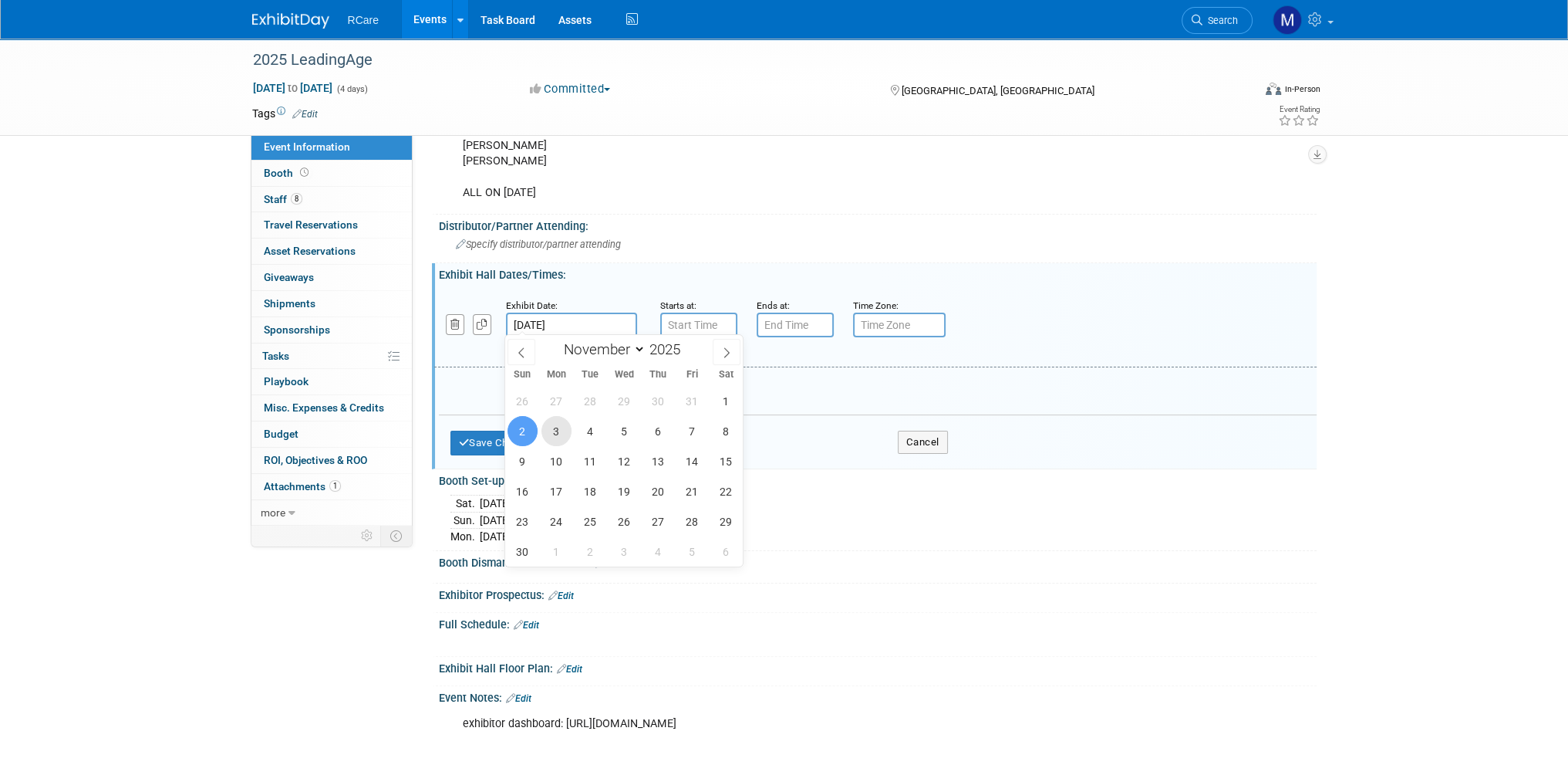
click at [563, 429] on span "3" at bounding box center [556, 430] width 30 height 30
type input "[DATE]"
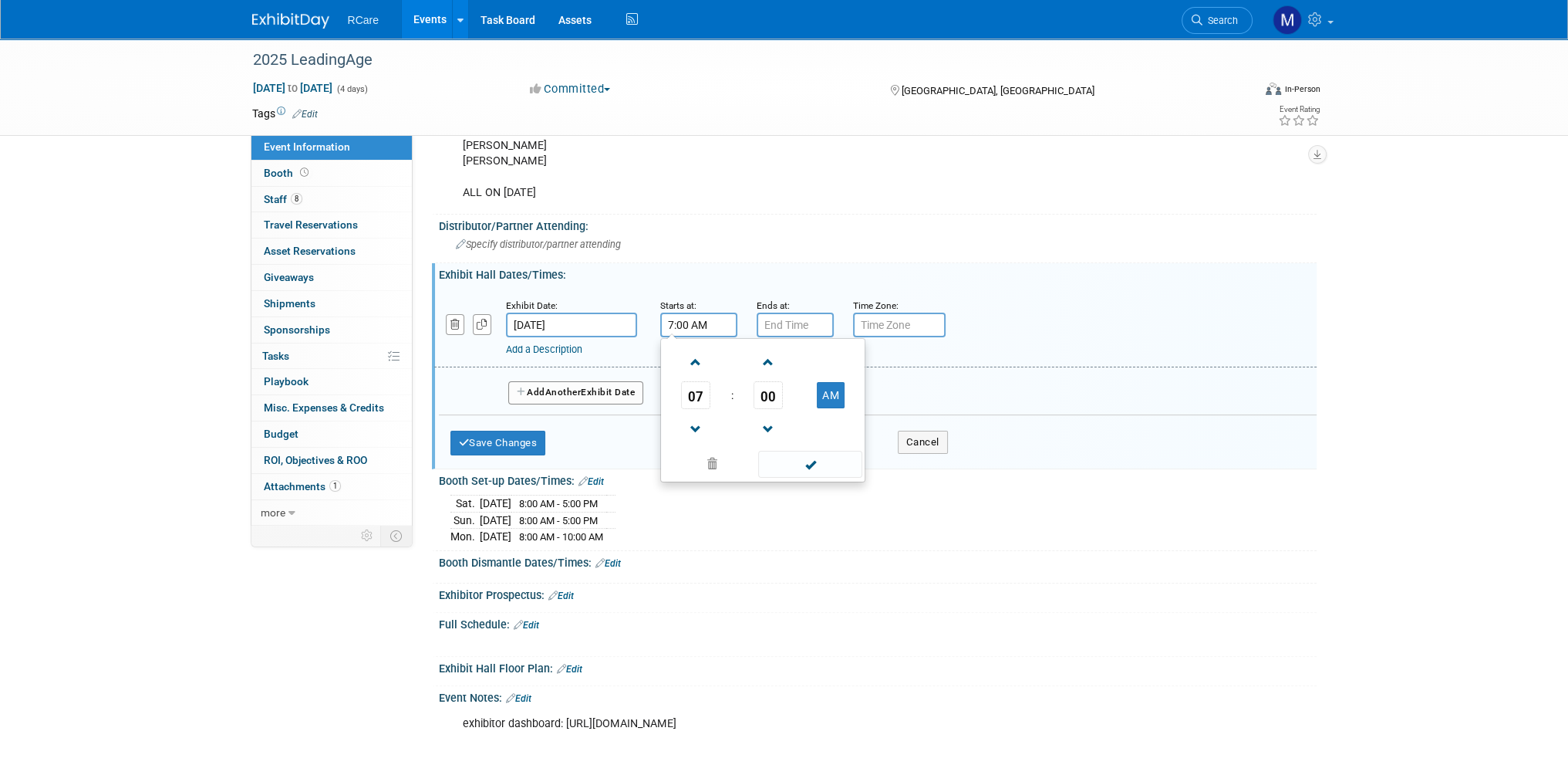
click at [683, 320] on input "7:00 AM" at bounding box center [699, 325] width 77 height 25
click at [697, 389] on span "07" at bounding box center [695, 395] width 29 height 28
click at [826, 435] on td "11" at bounding box center [837, 445] width 49 height 41
click at [772, 387] on span "00" at bounding box center [767, 395] width 29 height 28
click at [786, 405] on td "30" at bounding box center [788, 404] width 49 height 41
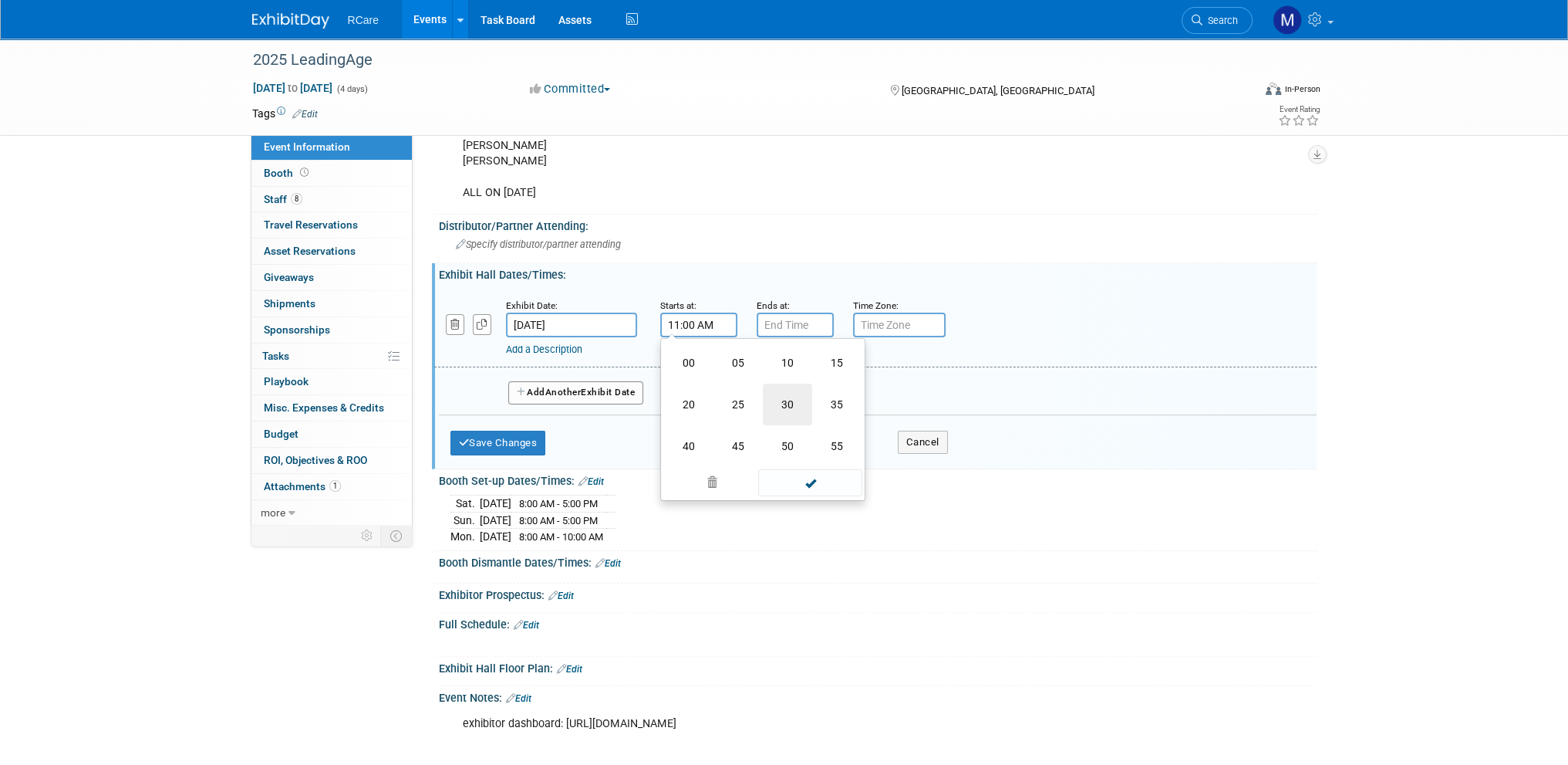
type input "11:30 AM"
click at [764, 316] on input "7:00 PM" at bounding box center [795, 325] width 77 height 25
click at [793, 396] on span "07" at bounding box center [792, 395] width 29 height 28
click at [929, 357] on td "03" at bounding box center [934, 362] width 49 height 41
type input "3:00 PM"
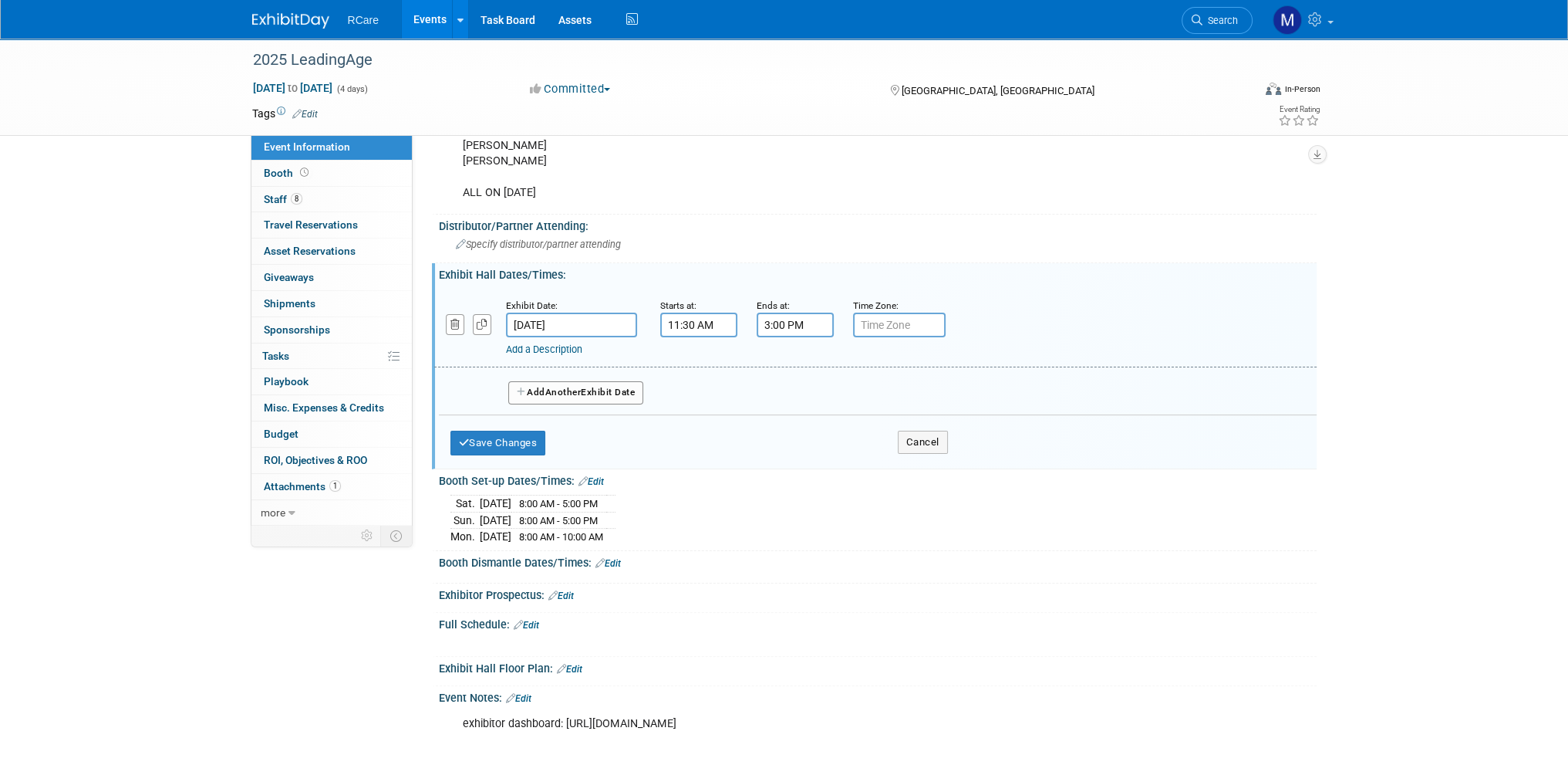
click at [597, 388] on button "Add Another Exhibit Date" at bounding box center [576, 393] width 136 height 23
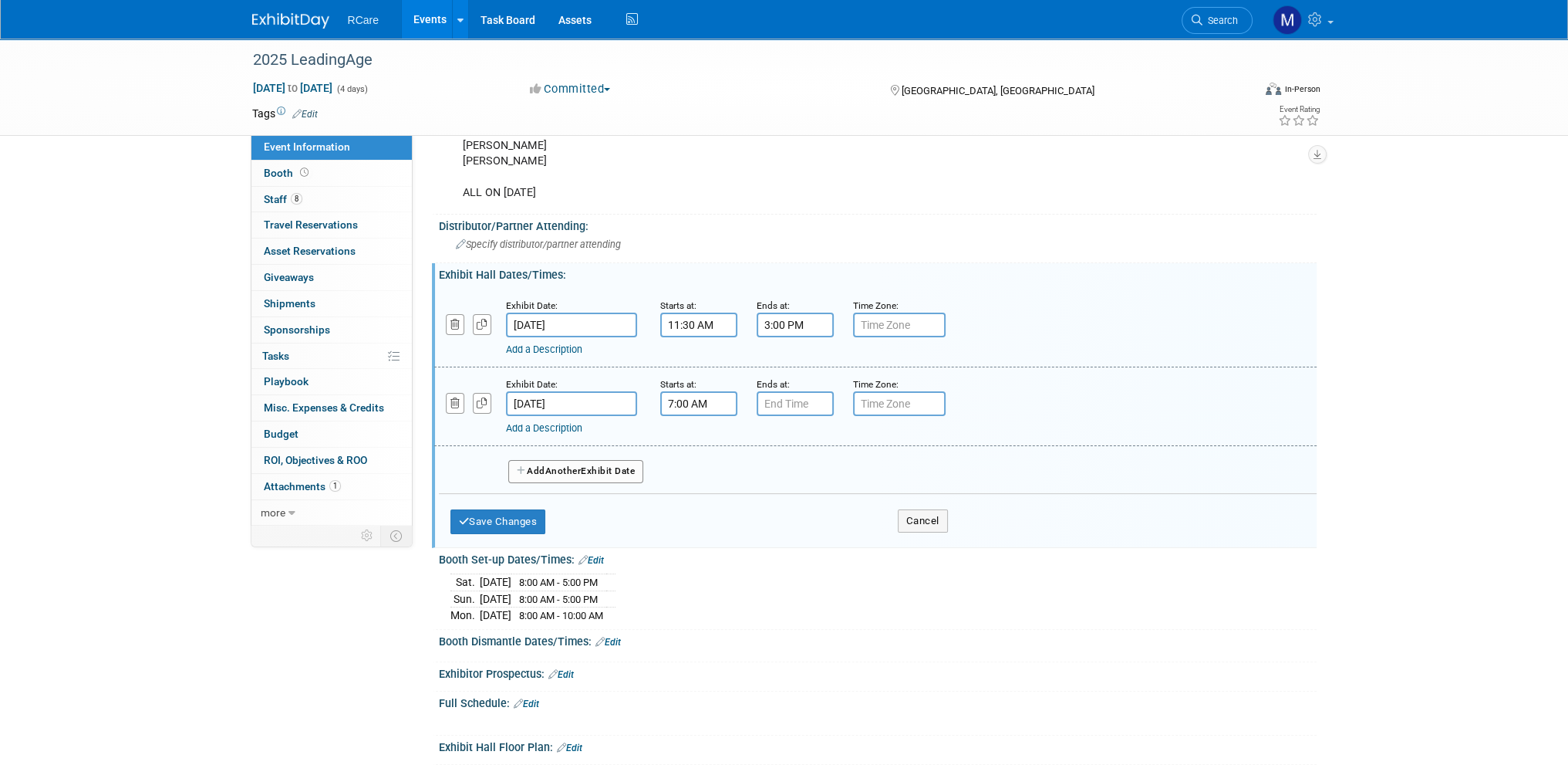
click at [669, 394] on input "7:00 AM" at bounding box center [699, 403] width 77 height 25
click at [686, 471] on span "07" at bounding box center [695, 474] width 29 height 28
click at [832, 514] on td "11" at bounding box center [837, 524] width 49 height 41
click at [759, 472] on span "00" at bounding box center [767, 474] width 29 height 28
click at [785, 474] on td "30" at bounding box center [788, 482] width 49 height 41
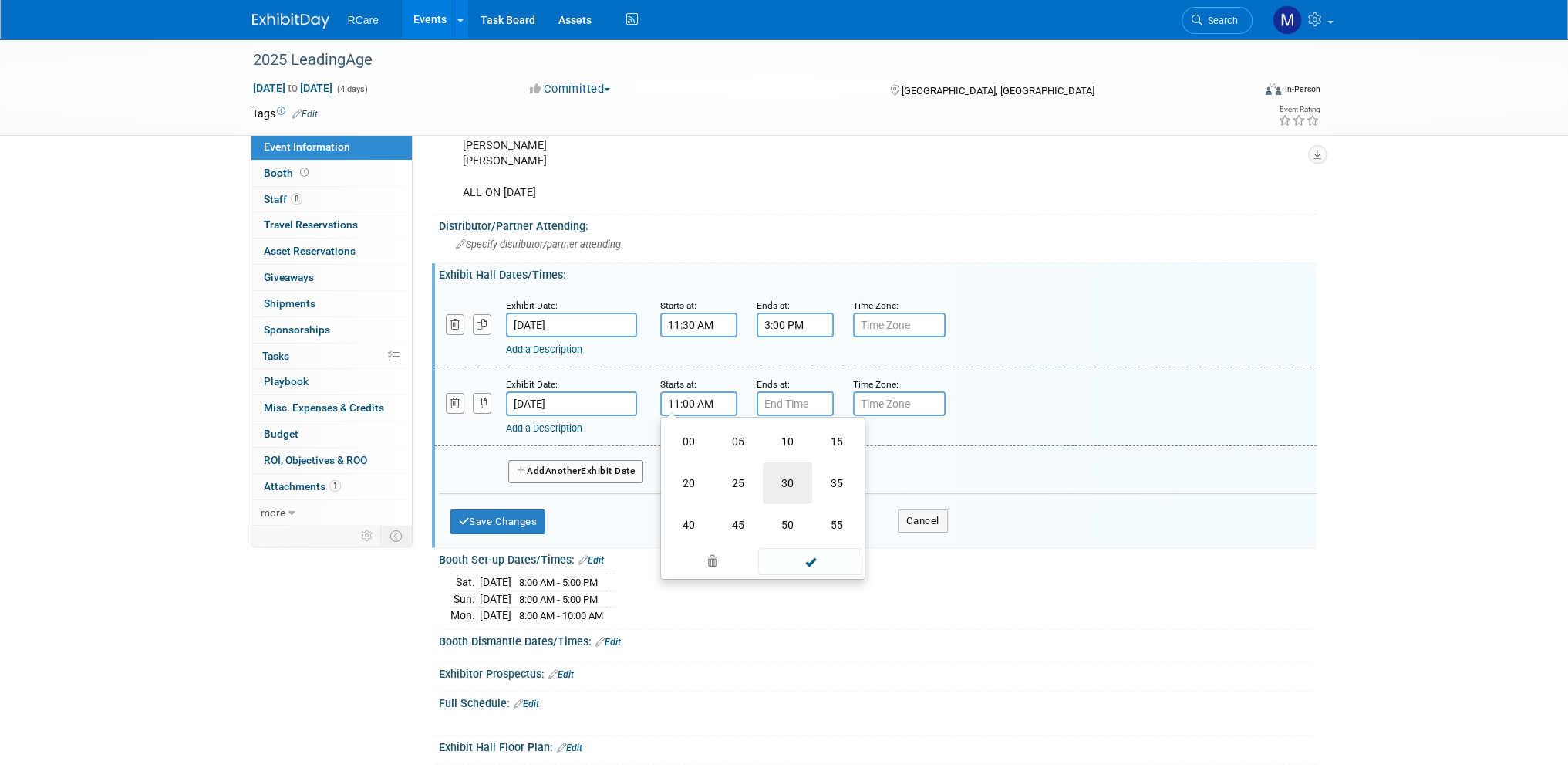
type input "11:30 AM"
click at [775, 397] on input "7:00 PM" at bounding box center [795, 403] width 77 height 25
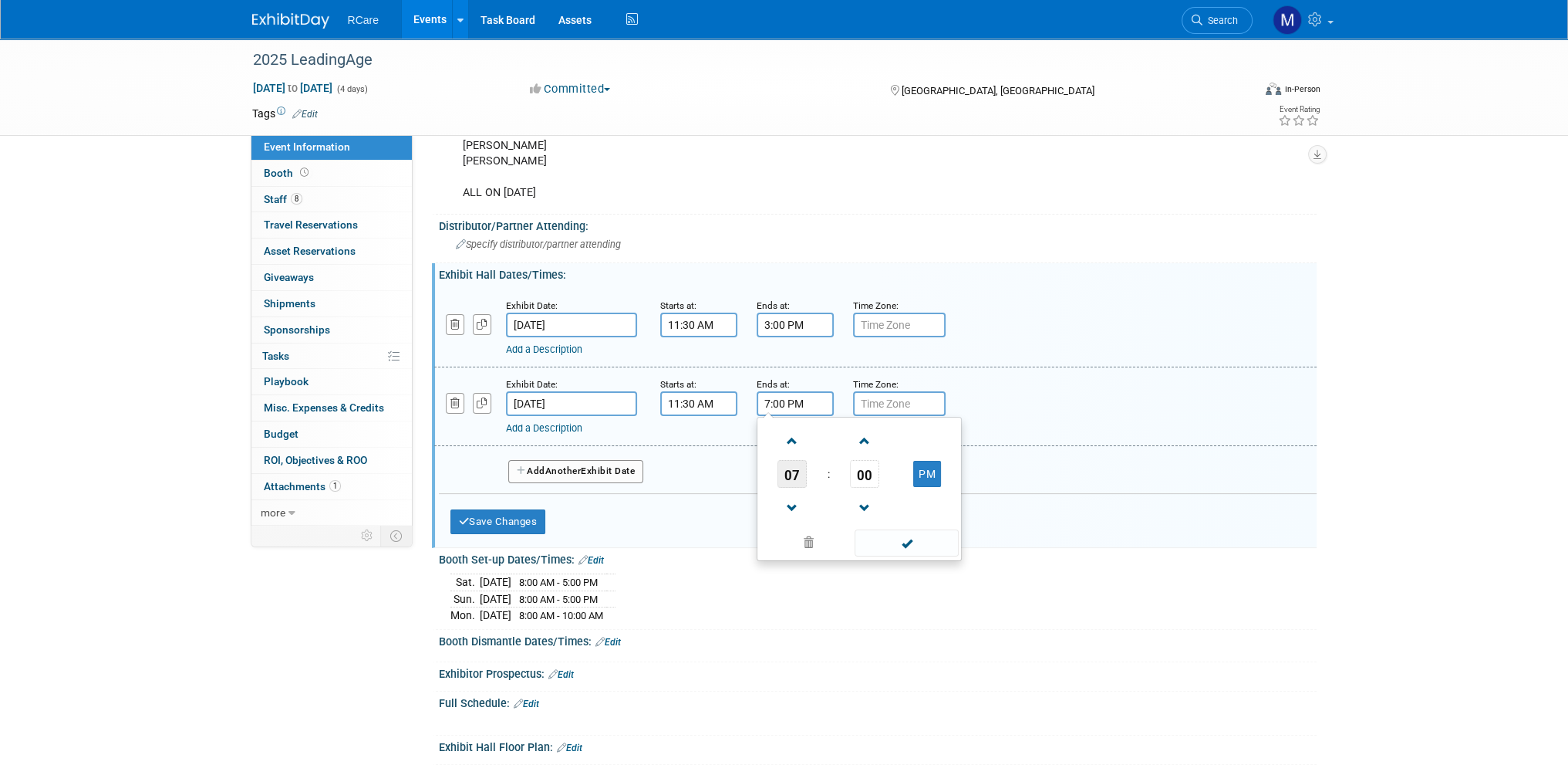
click at [796, 460] on span "07" at bounding box center [792, 474] width 29 height 28
click at [928, 436] on td "03" at bounding box center [934, 441] width 49 height 41
type input "3:00 PM"
click at [895, 540] on span at bounding box center [906, 542] width 104 height 27
click at [533, 511] on button "Save Changes" at bounding box center [498, 522] width 96 height 25
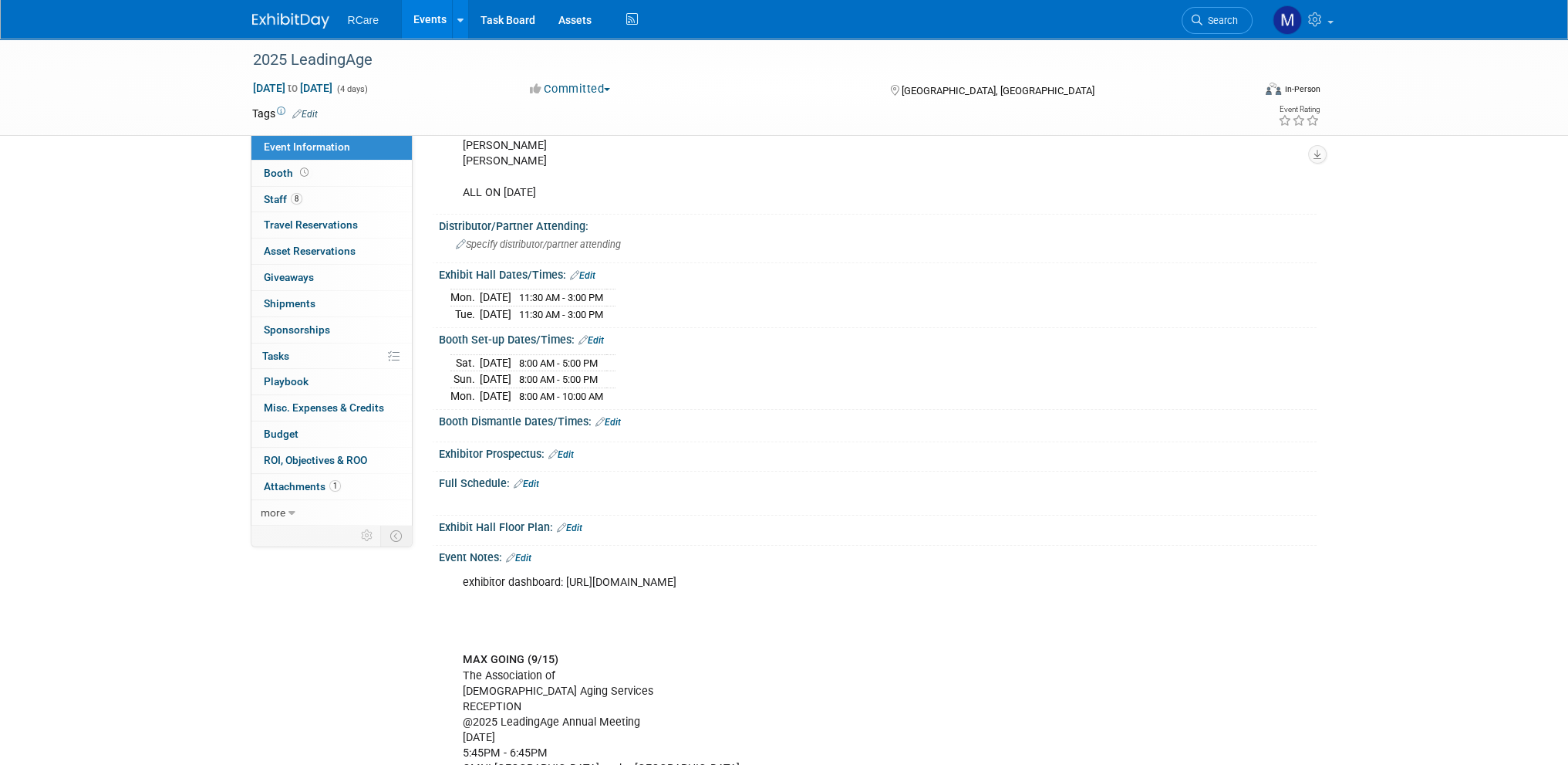
click at [612, 416] on link "Edit" at bounding box center [608, 422] width 26 height 11
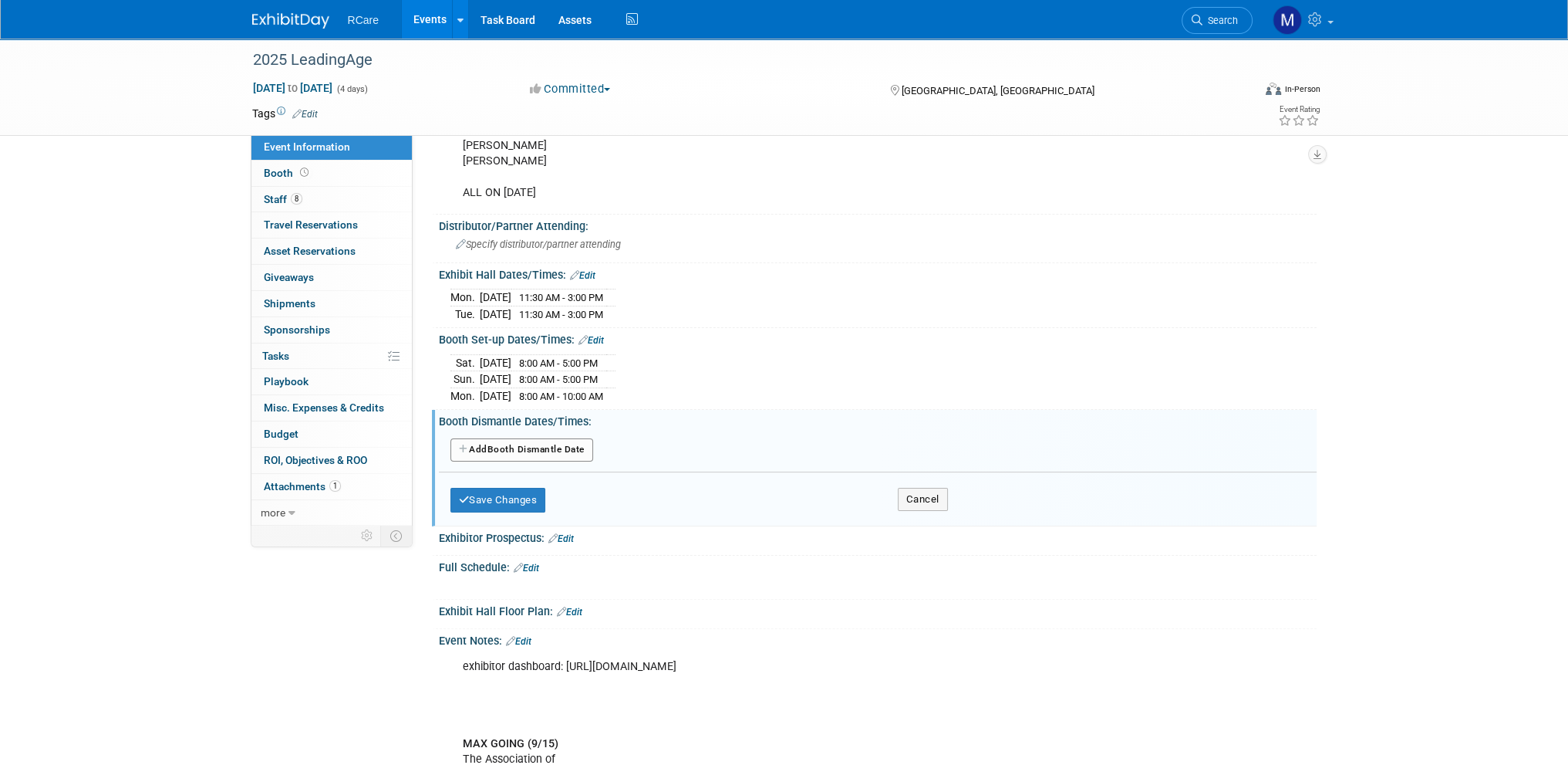
click at [535, 441] on button "Add Another Booth Dismantle Date" at bounding box center [522, 450] width 143 height 23
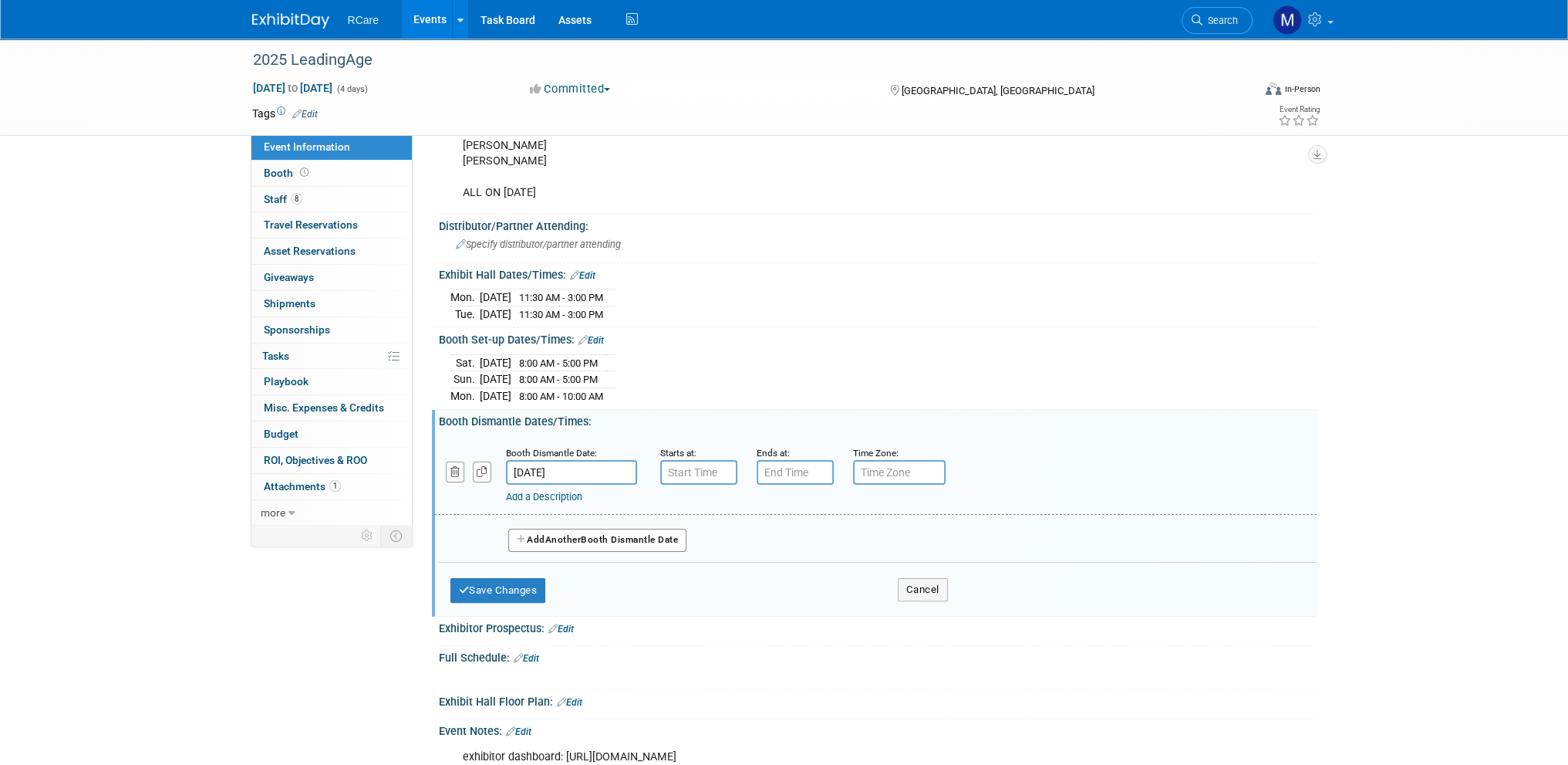
click at [561, 463] on input "[DATE]" at bounding box center [571, 472] width 131 height 25
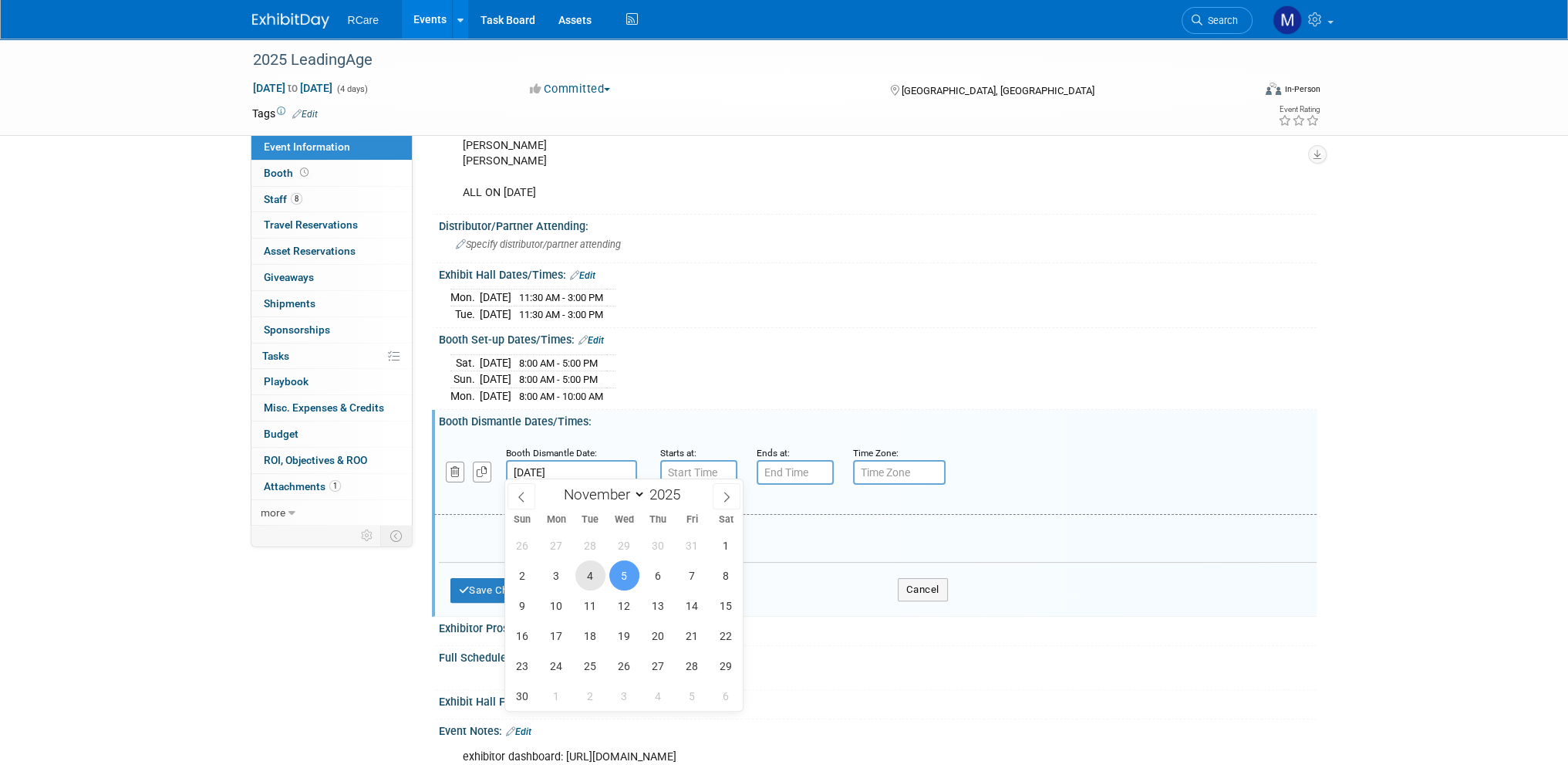
click at [590, 576] on span "4" at bounding box center [590, 575] width 30 height 30
type input "[DATE]"
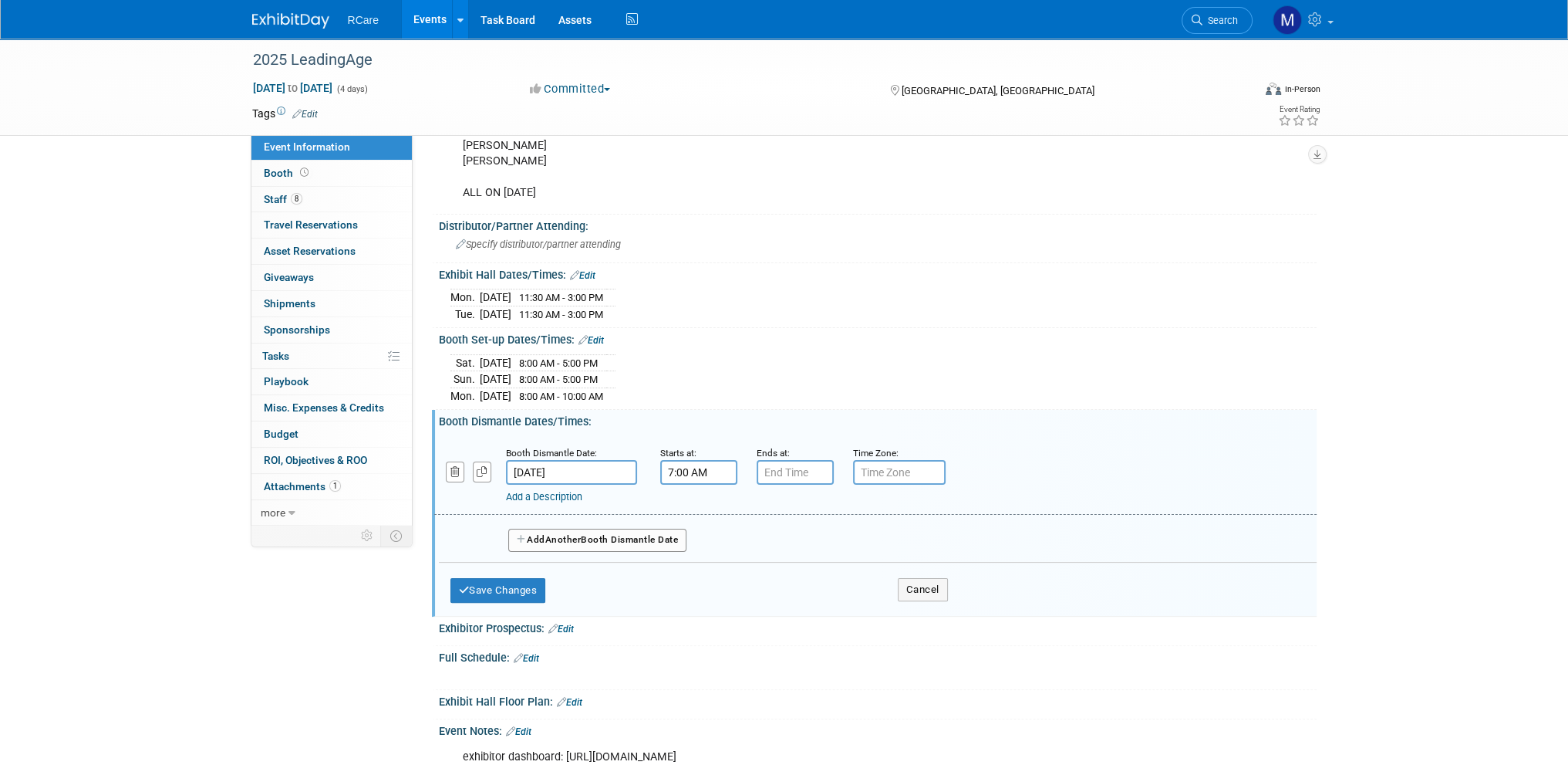
click at [682, 467] on input "7:00 AM" at bounding box center [699, 472] width 77 height 25
click at [684, 535] on span "07" at bounding box center [695, 542] width 29 height 28
click at [832, 508] on td "03" at bounding box center [837, 510] width 49 height 41
type input "3:00 AM"
click at [780, 471] on input "7:00 PM" at bounding box center [795, 472] width 77 height 25
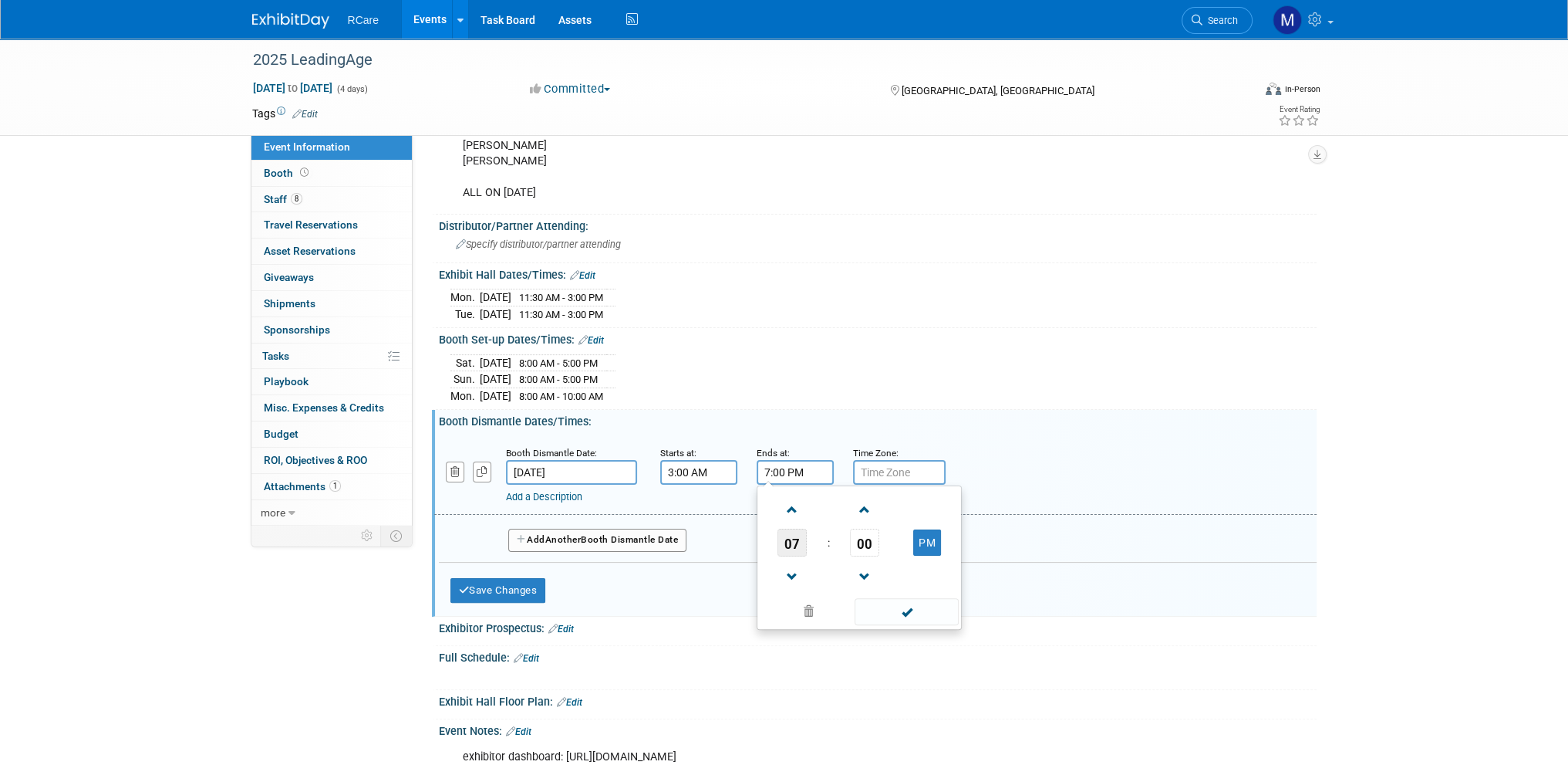
click at [790, 533] on span "07" at bounding box center [792, 542] width 29 height 28
click at [782, 585] on td "08" at bounding box center [785, 592] width 49 height 41
type input "8:00 PM"
click at [684, 464] on input "3:00 AM" at bounding box center [699, 472] width 77 height 25
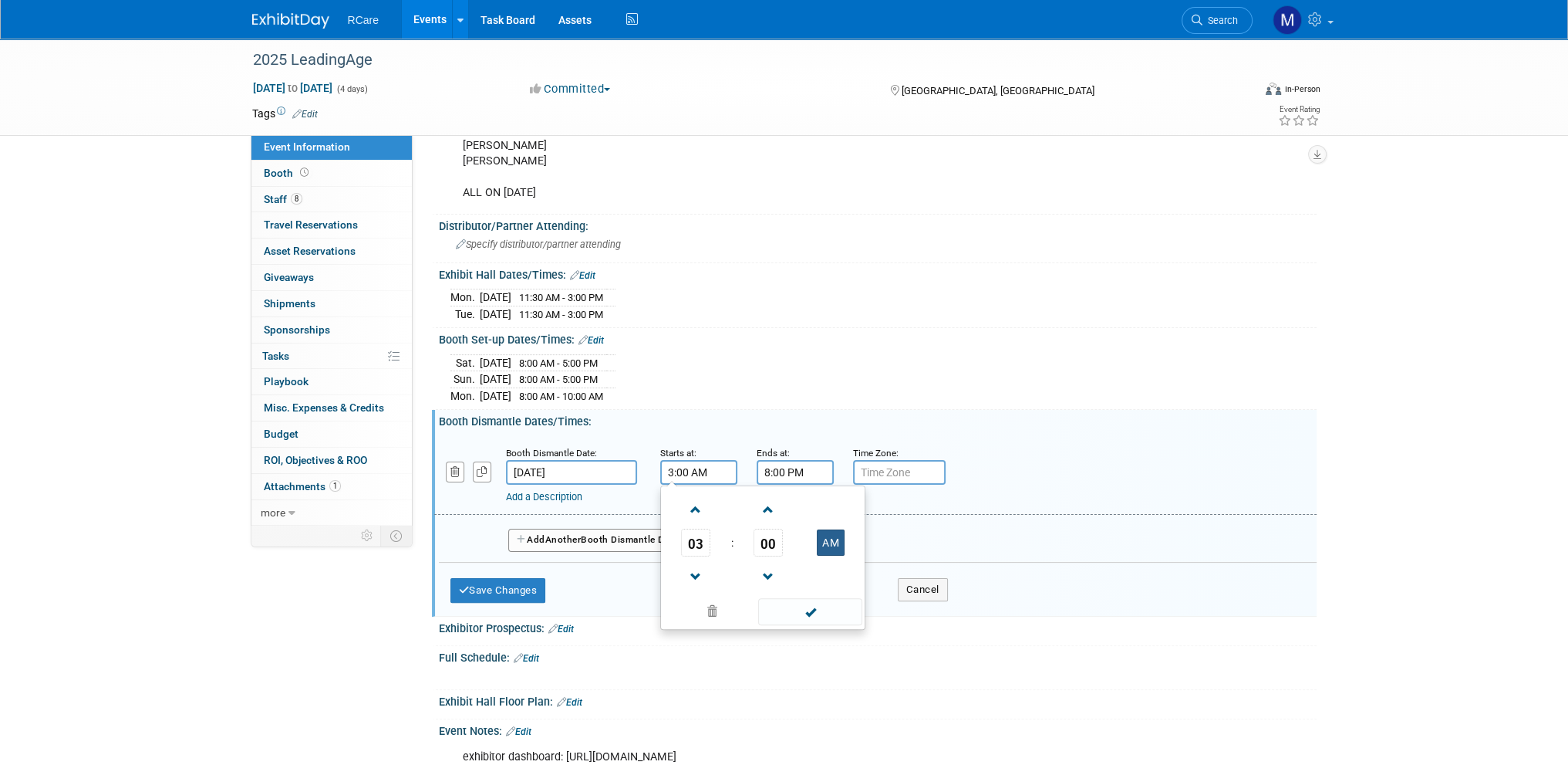
click at [831, 533] on button "AM" at bounding box center [831, 542] width 28 height 26
type input "3:00 PM"
click at [813, 611] on span at bounding box center [810, 611] width 104 height 27
click at [522, 585] on button "Save Changes" at bounding box center [498, 591] width 96 height 25
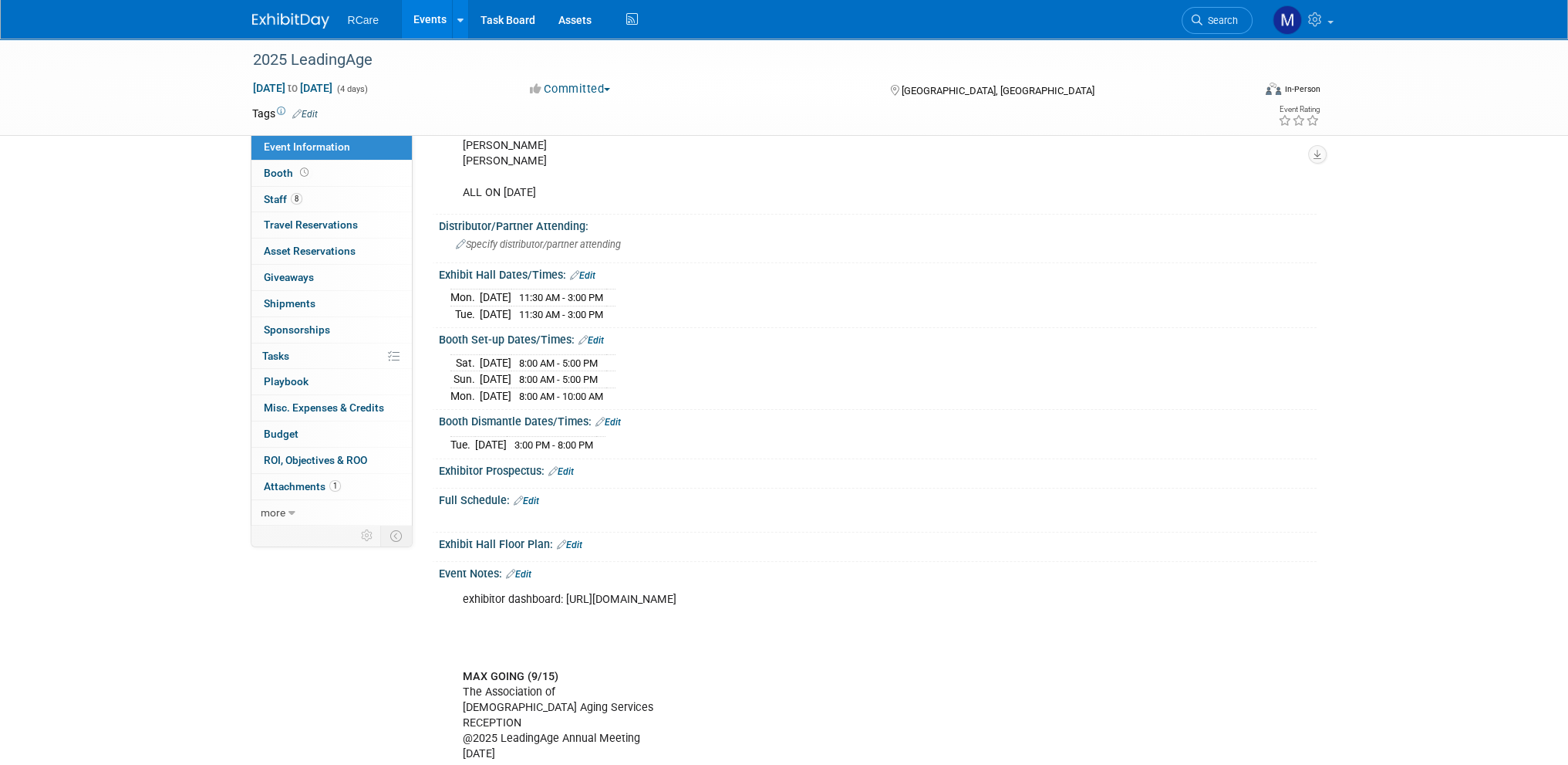
click at [534, 496] on link "Edit" at bounding box center [526, 501] width 26 height 11
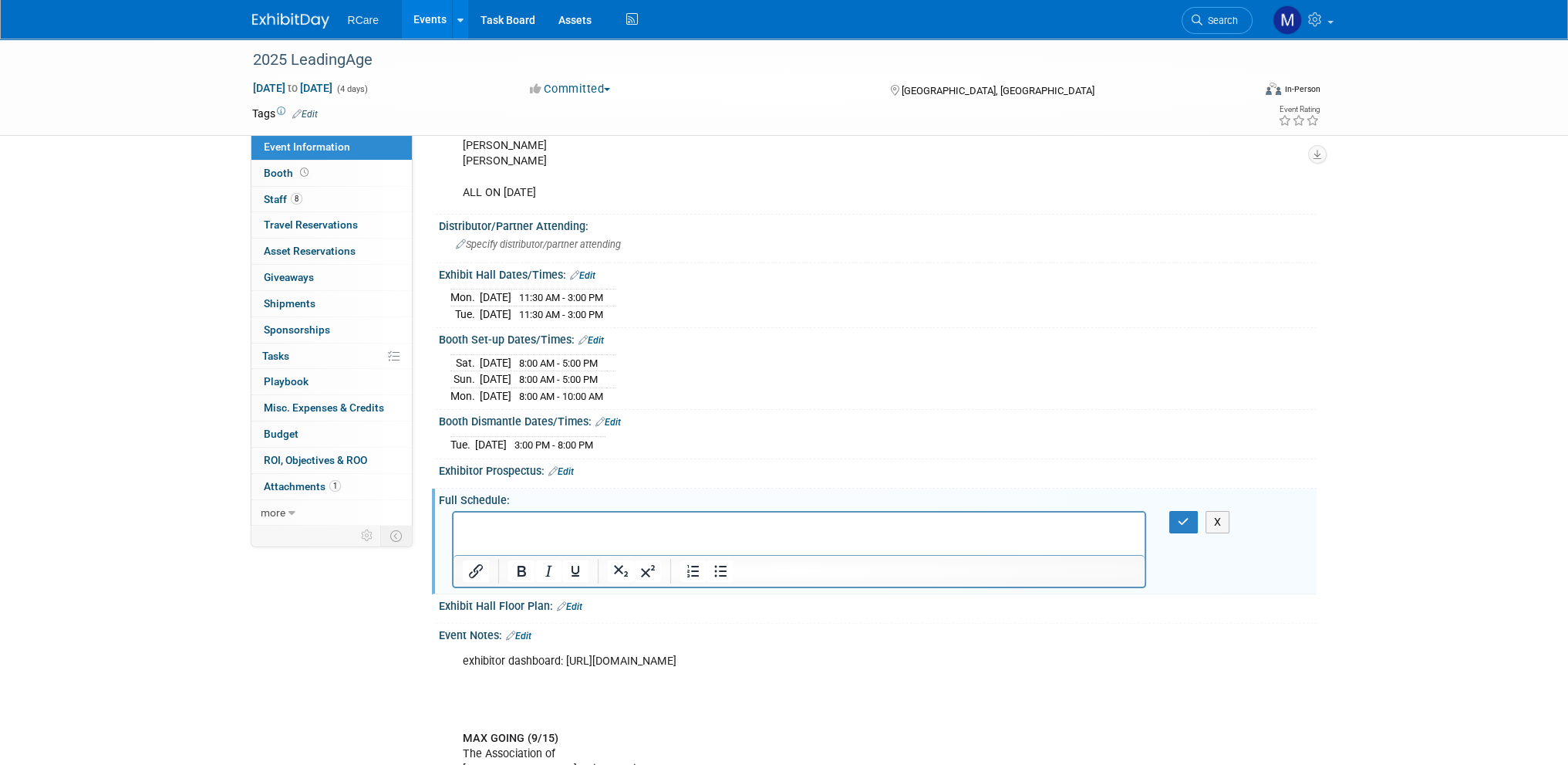
scroll to position [0, 0]
click at [1178, 516] on icon "button" at bounding box center [1183, 521] width 11 height 11
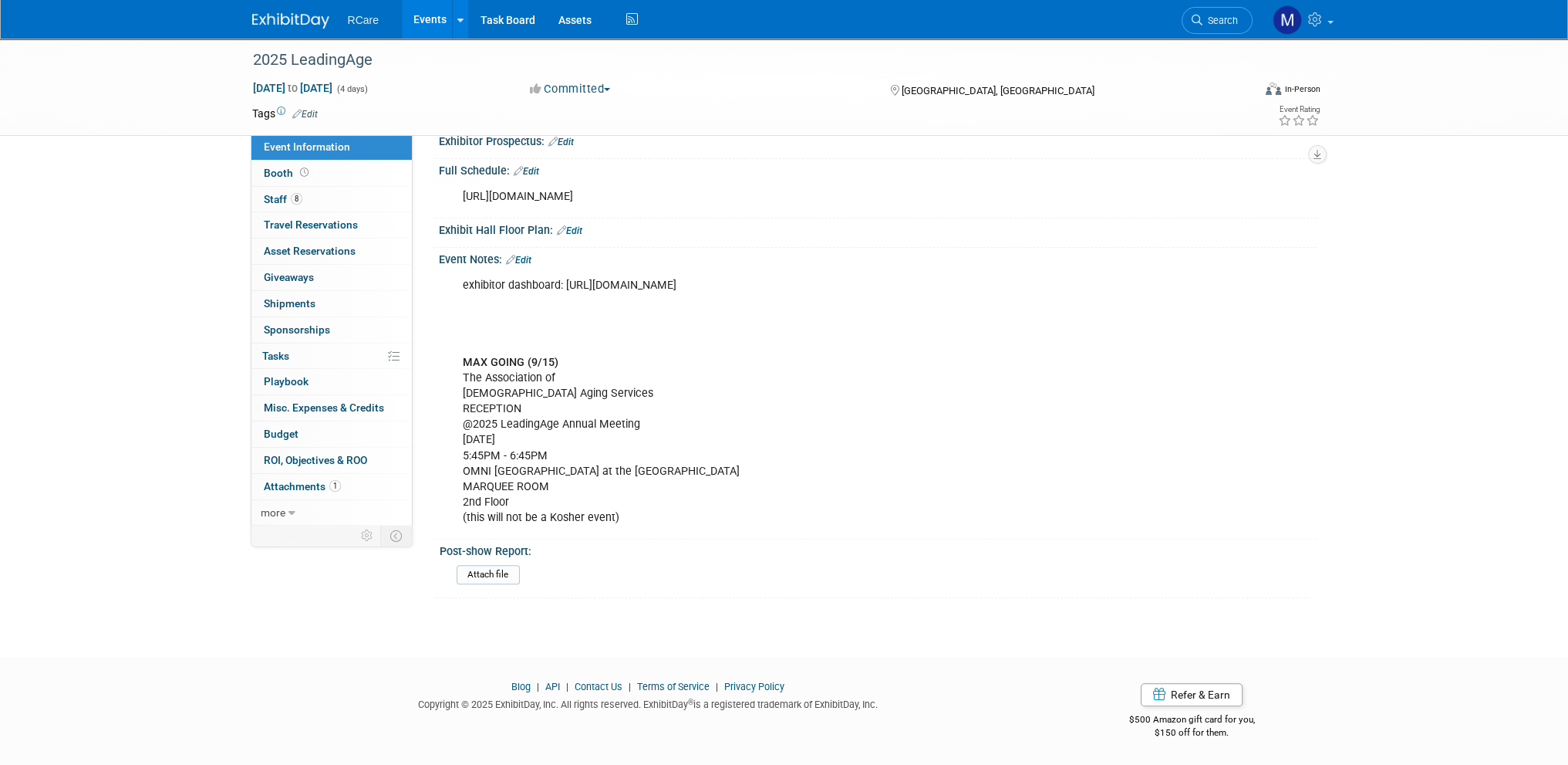
scroll to position [629, 0]
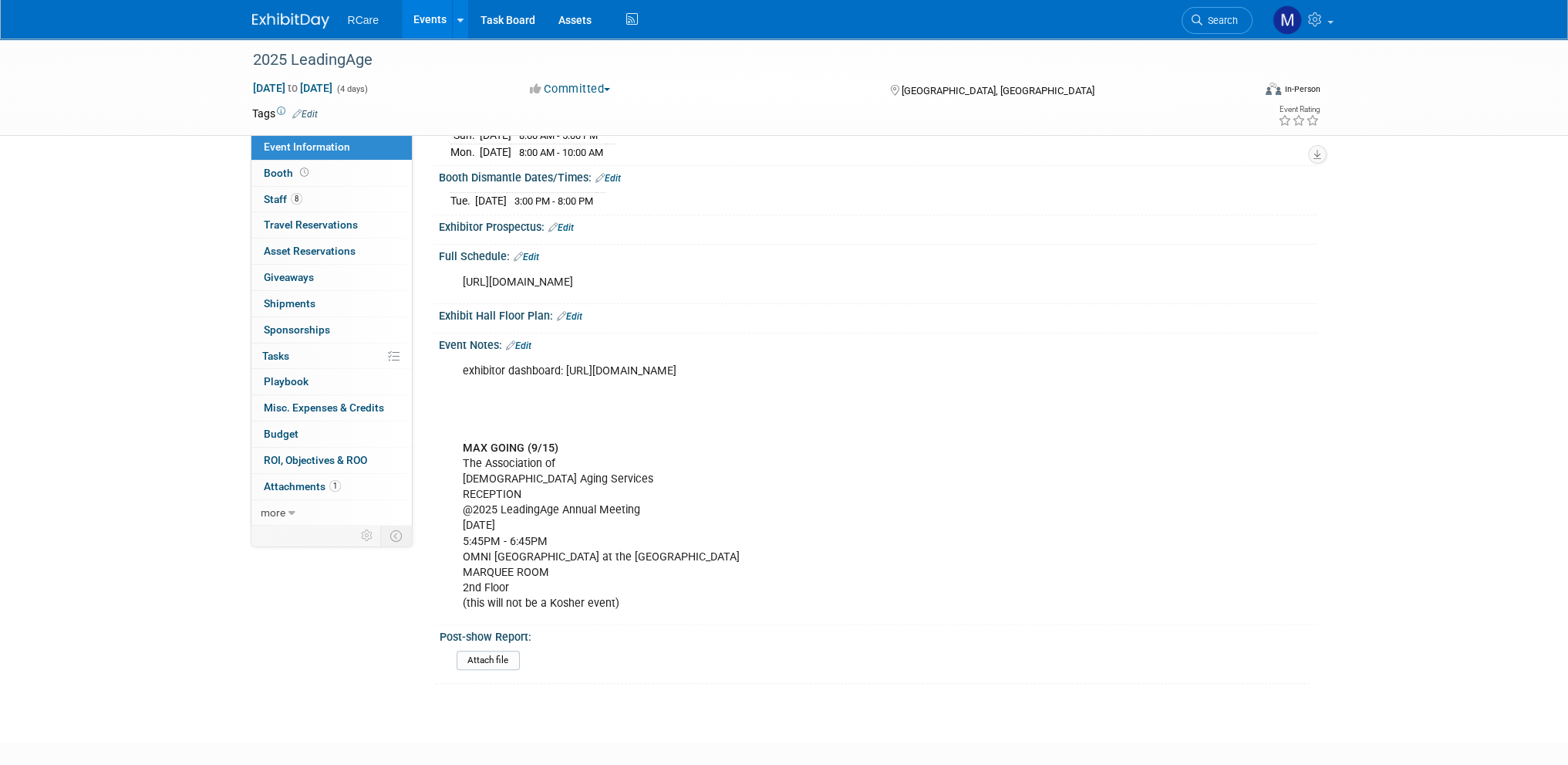
click at [524, 341] on link "Edit" at bounding box center [518, 346] width 26 height 11
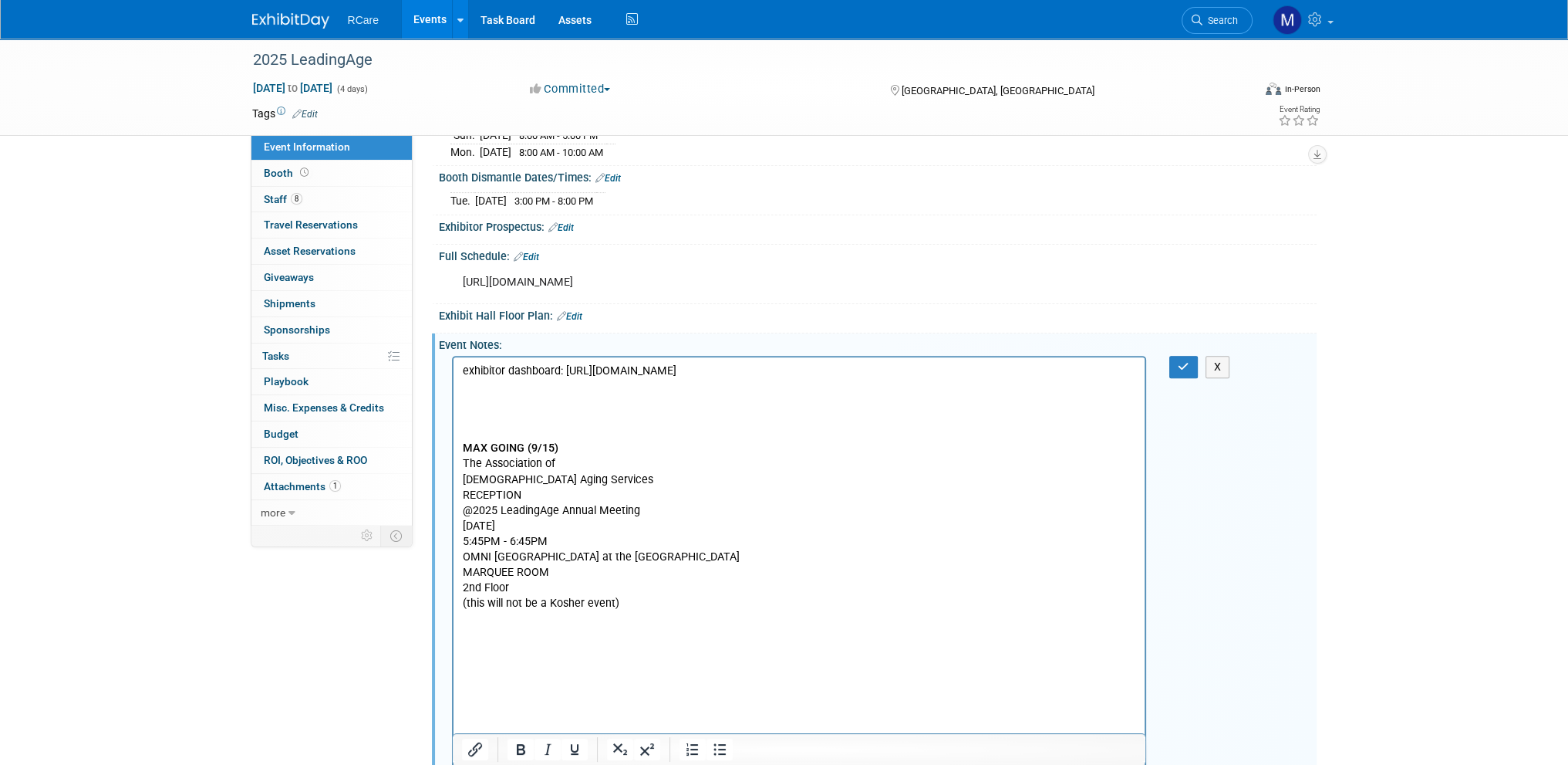
scroll to position [0, 0]
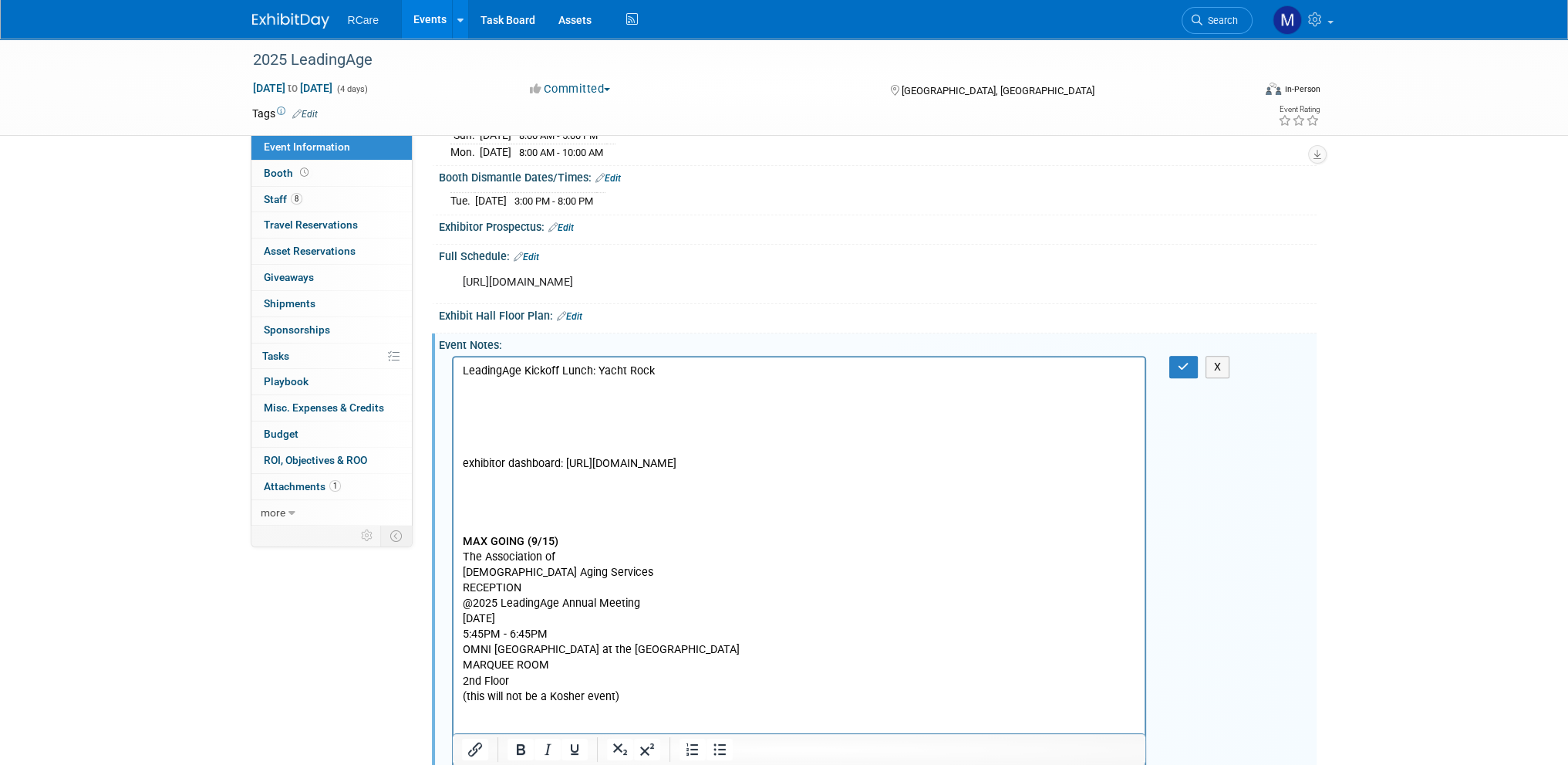
click at [676, 366] on p "LeadingAge Kickoff Lunch: Yacht Rock" at bounding box center [799, 371] width 674 height 16
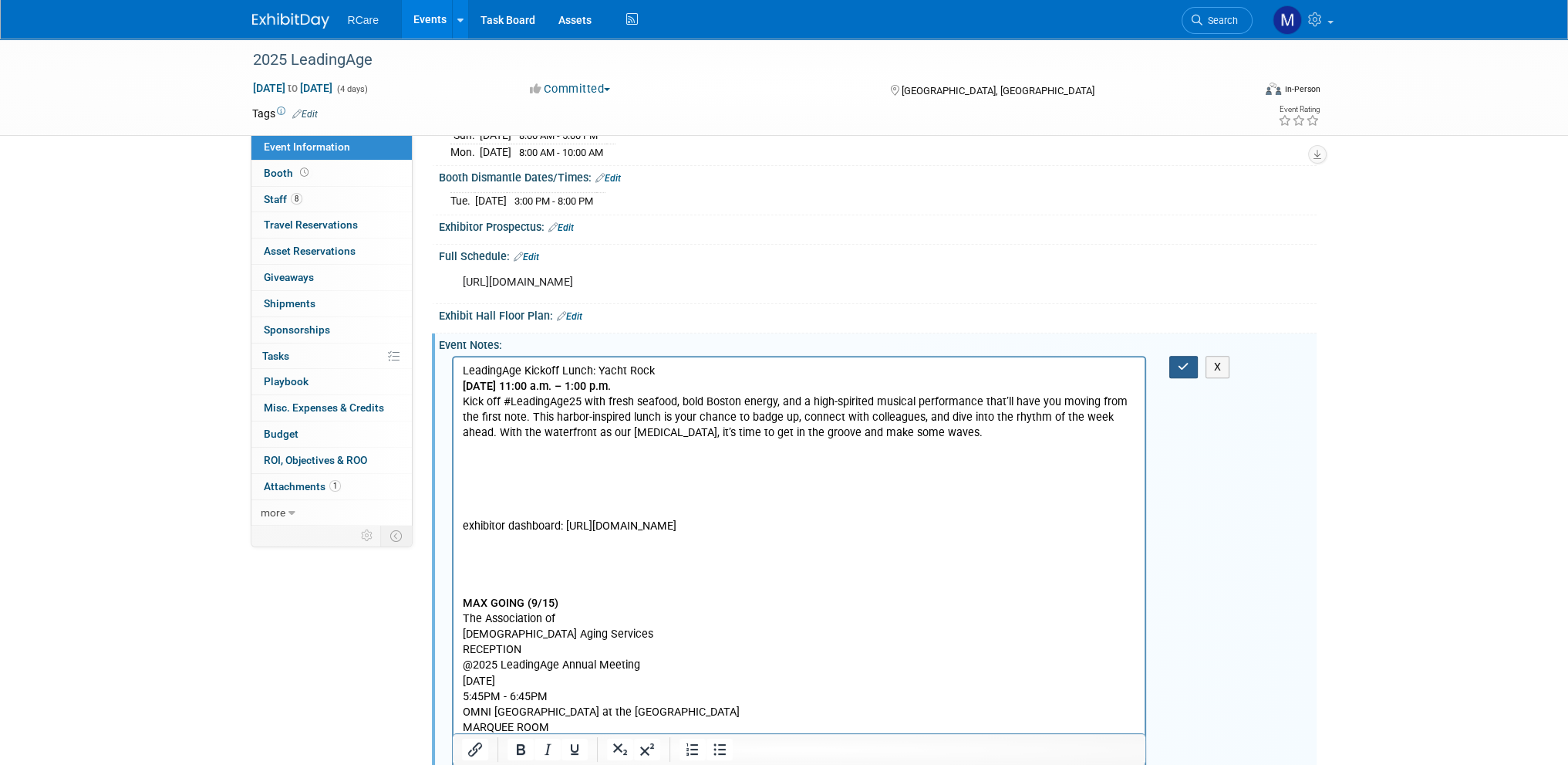
click at [1183, 361] on icon "button" at bounding box center [1183, 366] width 11 height 11
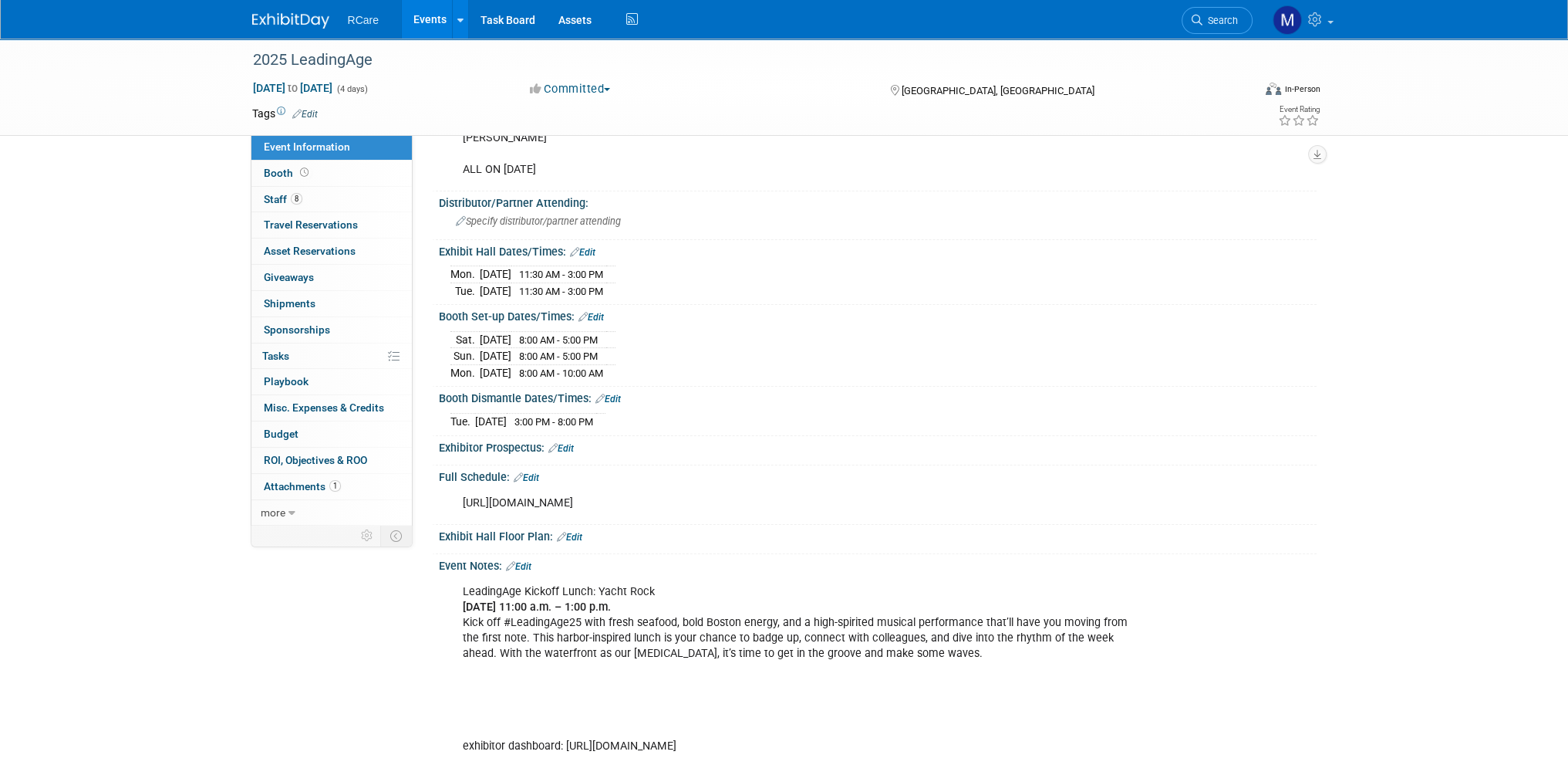
scroll to position [541, 0]
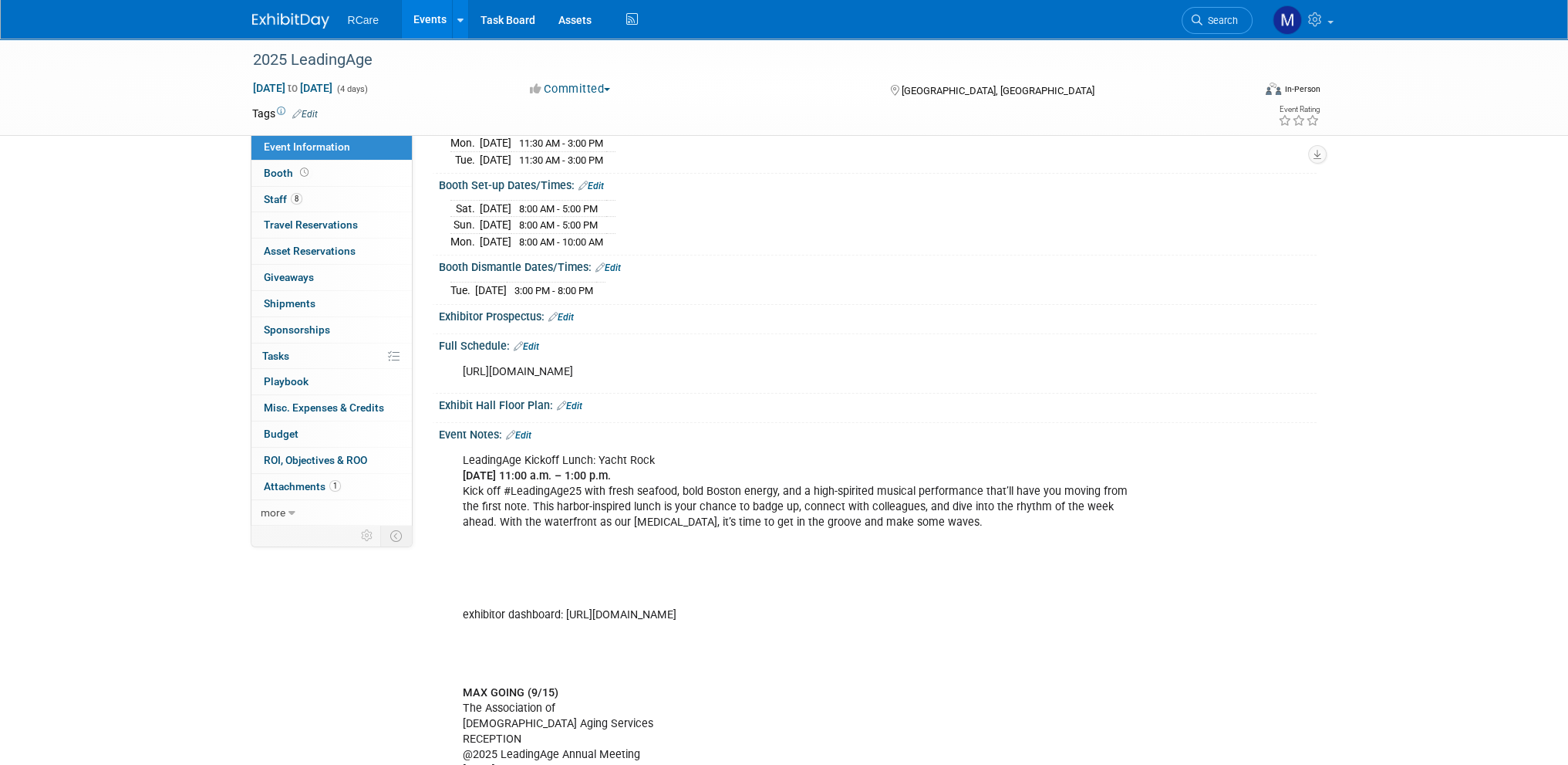
click at [569, 312] on link "Edit" at bounding box center [561, 317] width 26 height 11
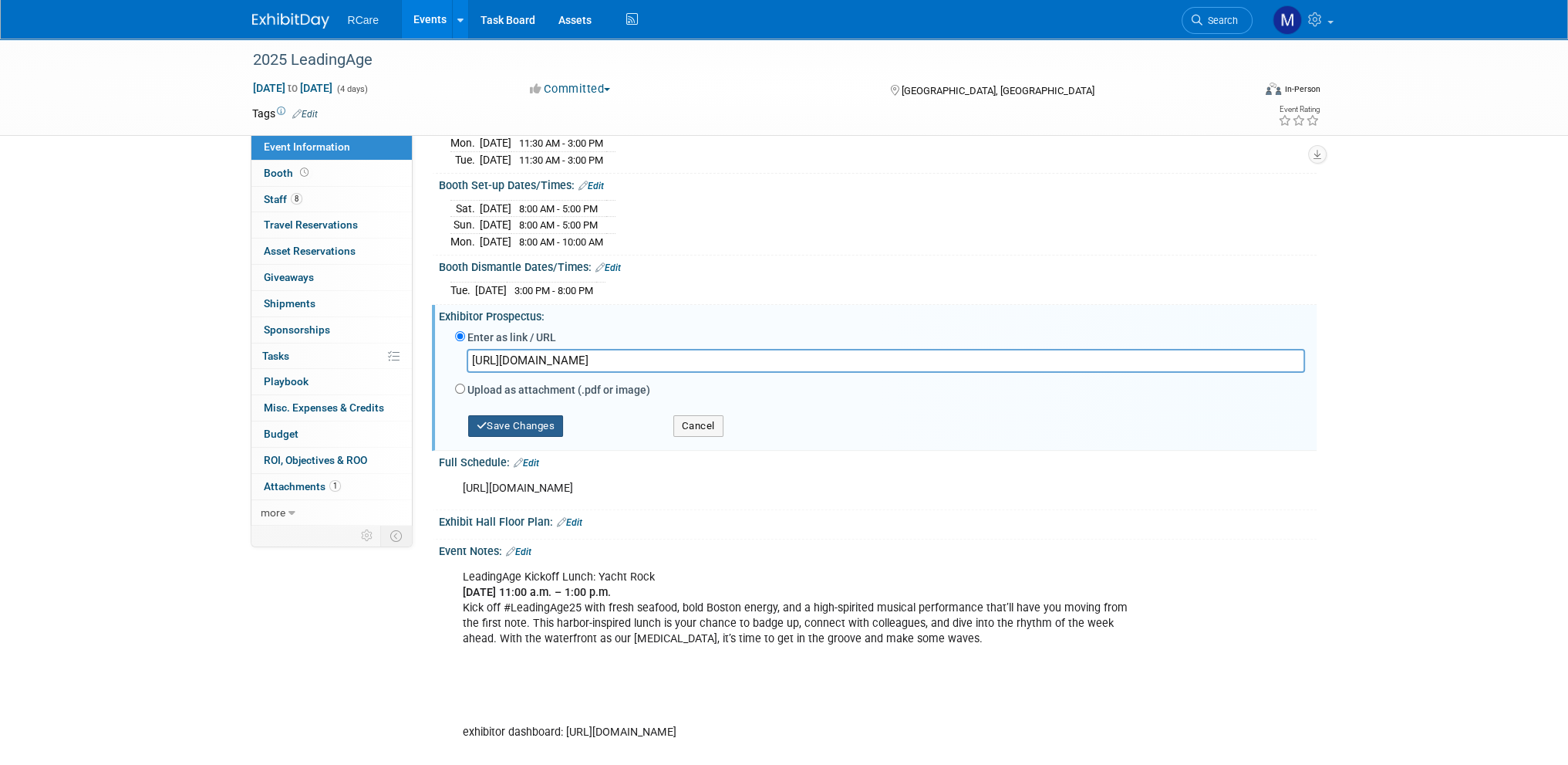
type input "[URL][DOMAIN_NAME]"
click at [533, 417] on button "Save Changes" at bounding box center [516, 426] width 96 height 22
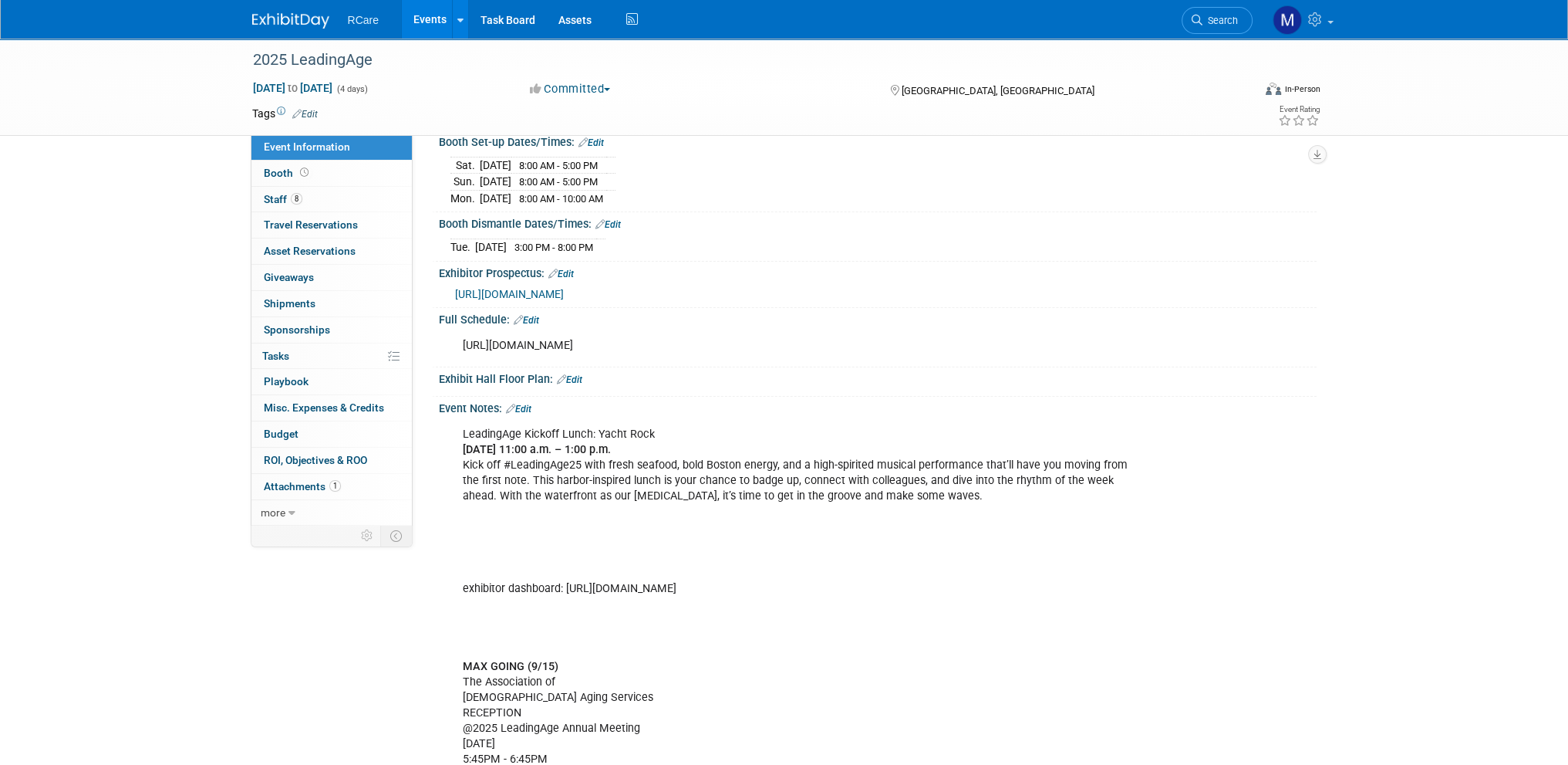
scroll to position [617, 0]
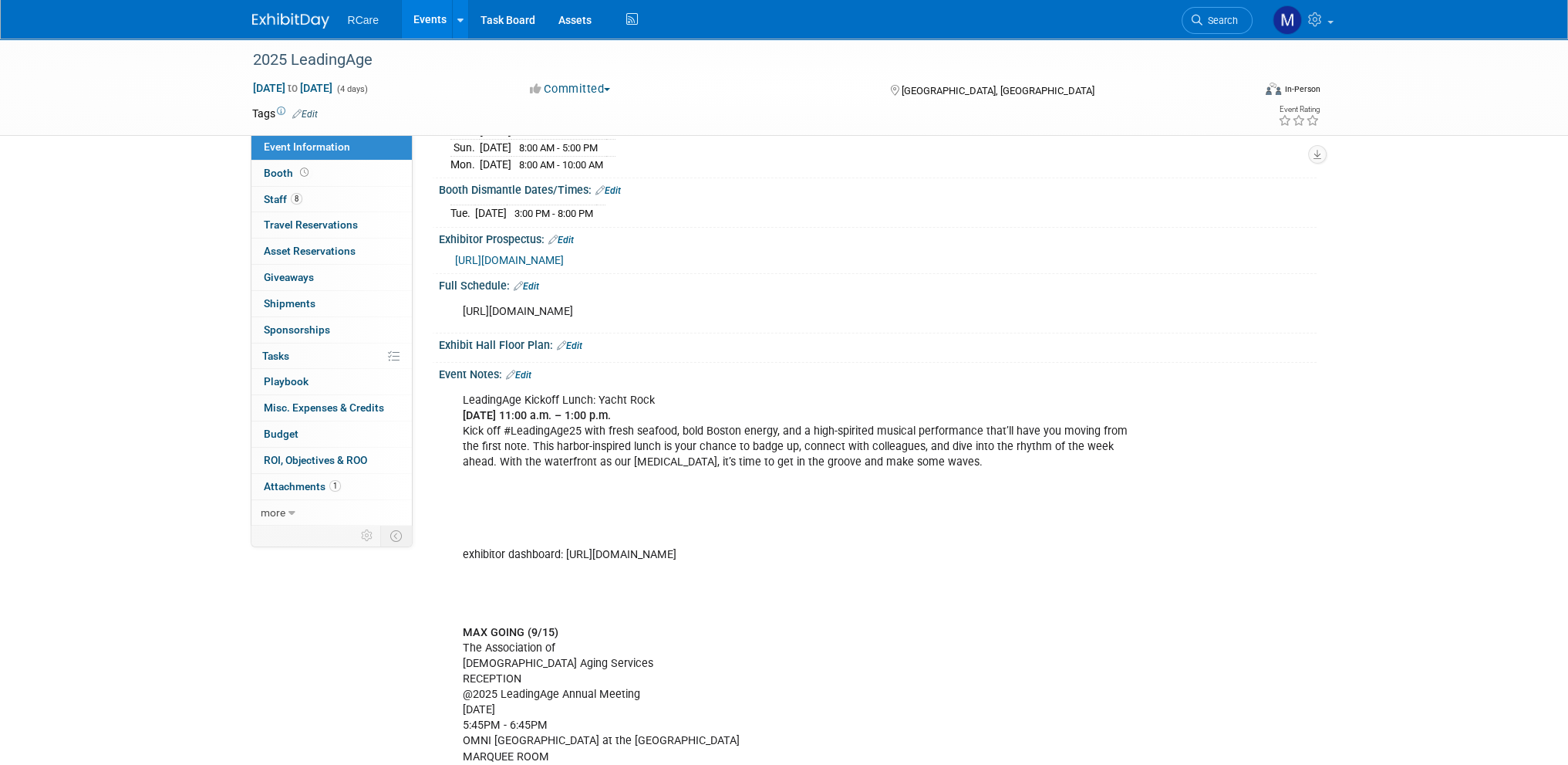
click at [527, 370] on link "Edit" at bounding box center [518, 375] width 26 height 11
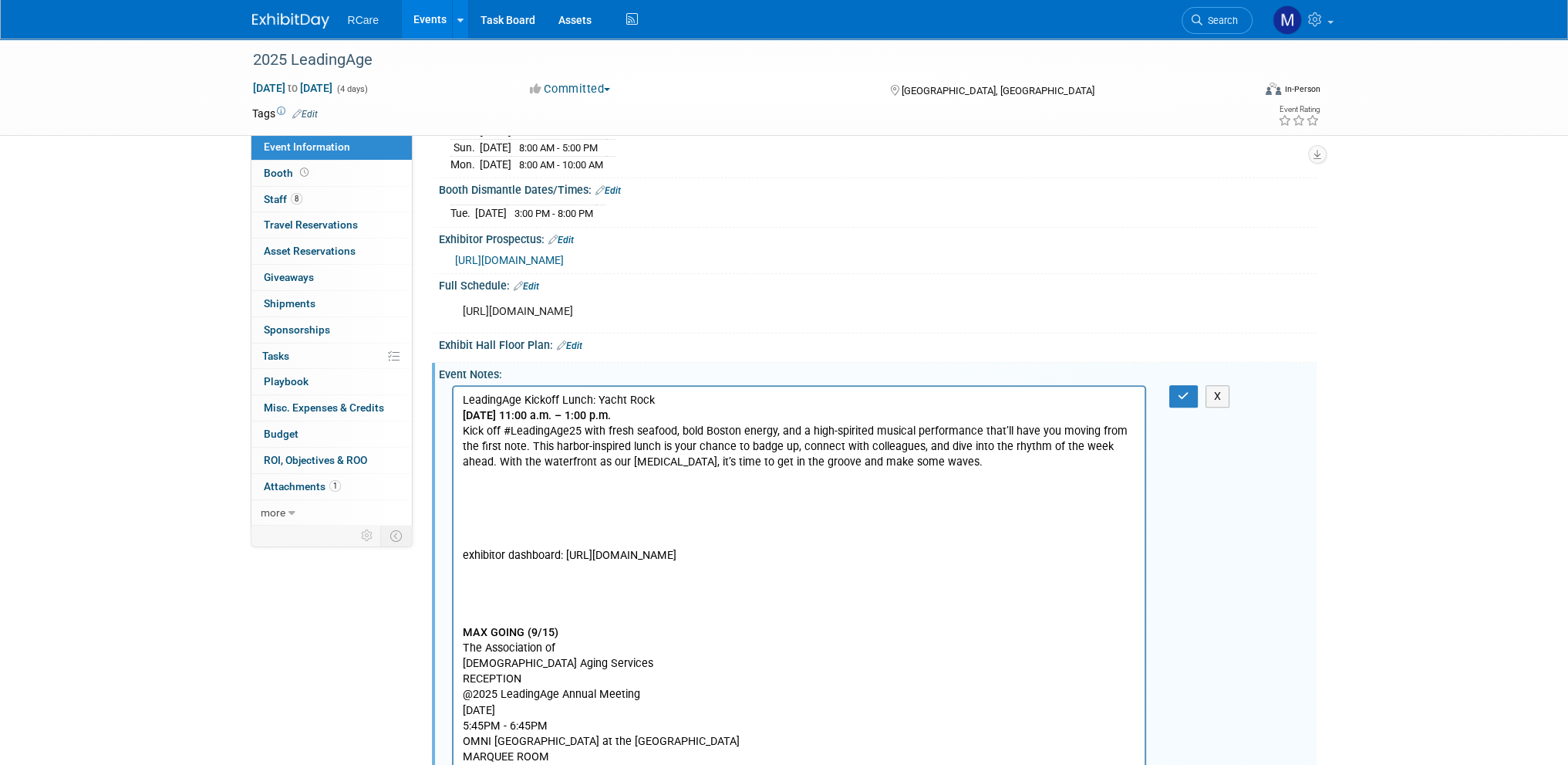
scroll to position [0, 0]
click at [896, 468] on p "LeadingAge Kickoff Lunch: Yacht Rock [DATE] 11:00 a.m. – 1:00 p.m. Kick off #Le…" at bounding box center [799, 593] width 674 height 403
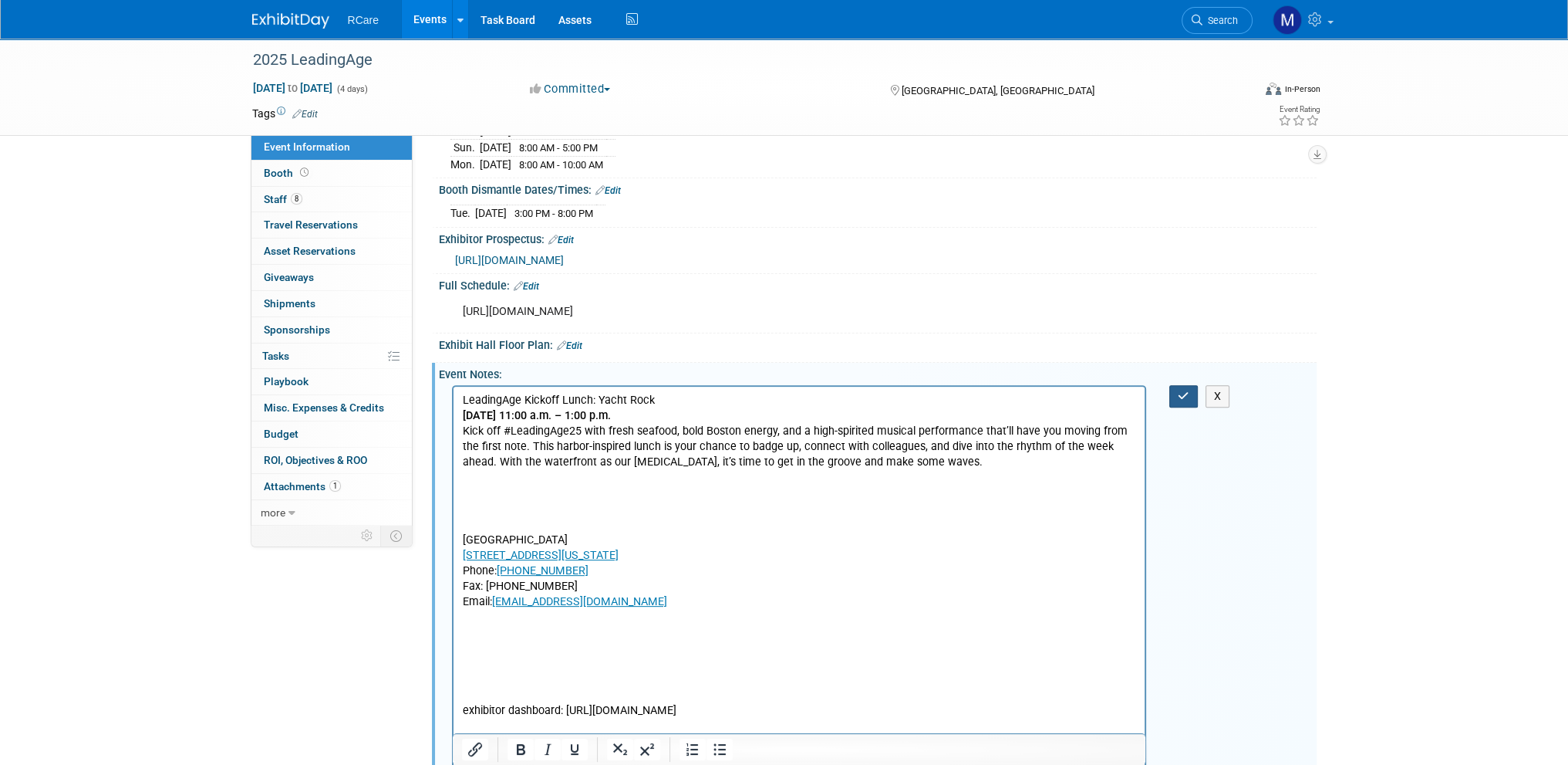
click at [1190, 386] on button "button" at bounding box center [1183, 395] width 28 height 22
